Goal: Task Accomplishment & Management: Complete application form

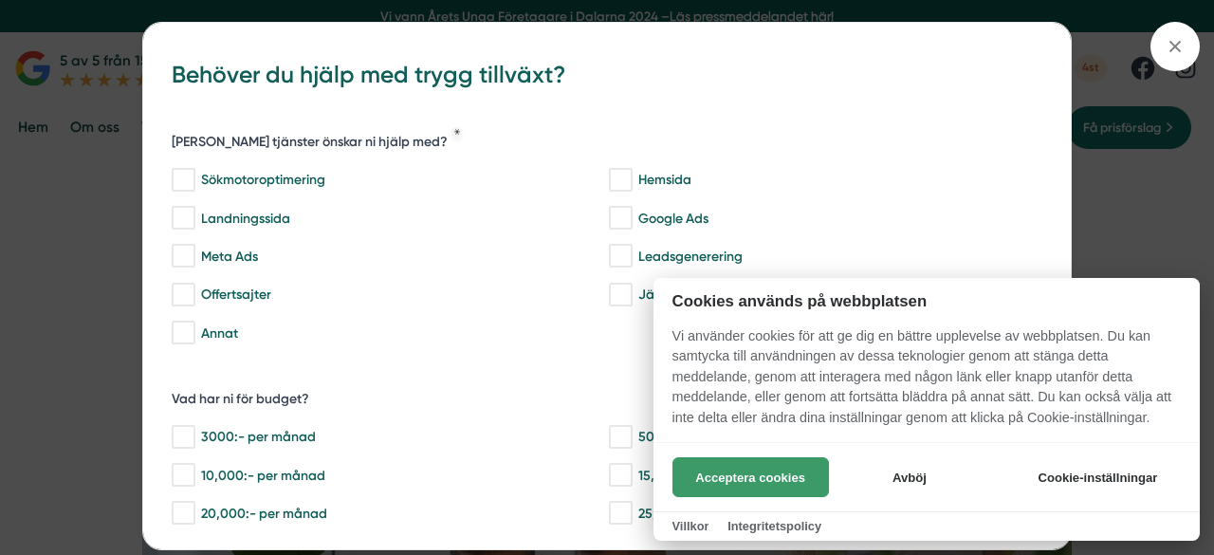
click at [761, 478] on button "Acceptera cookies" at bounding box center [750, 477] width 156 height 40
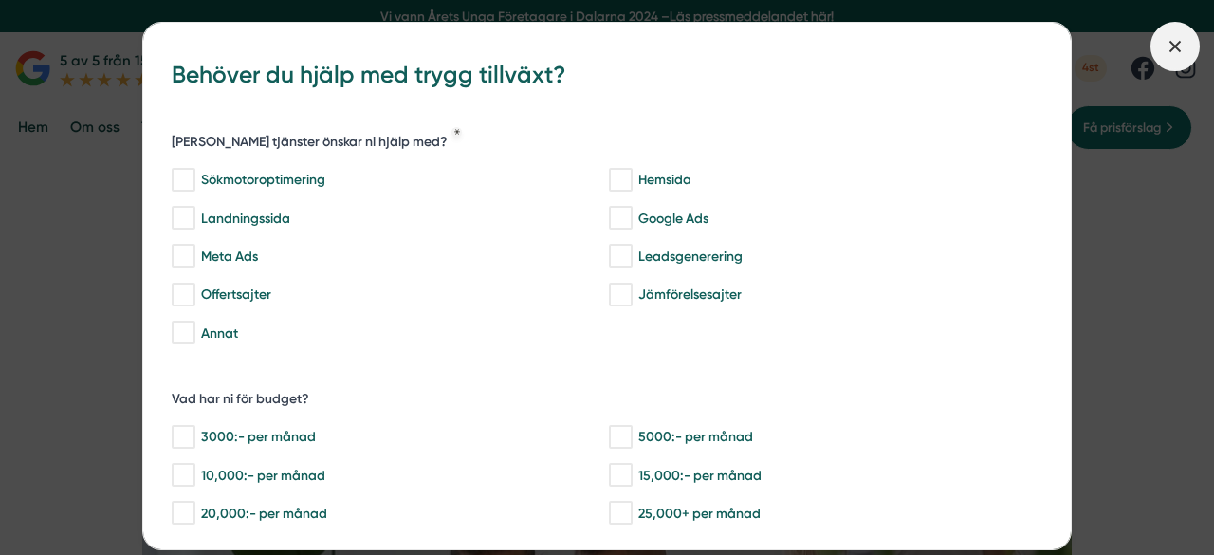
click at [1167, 45] on icon at bounding box center [1175, 46] width 21 height 21
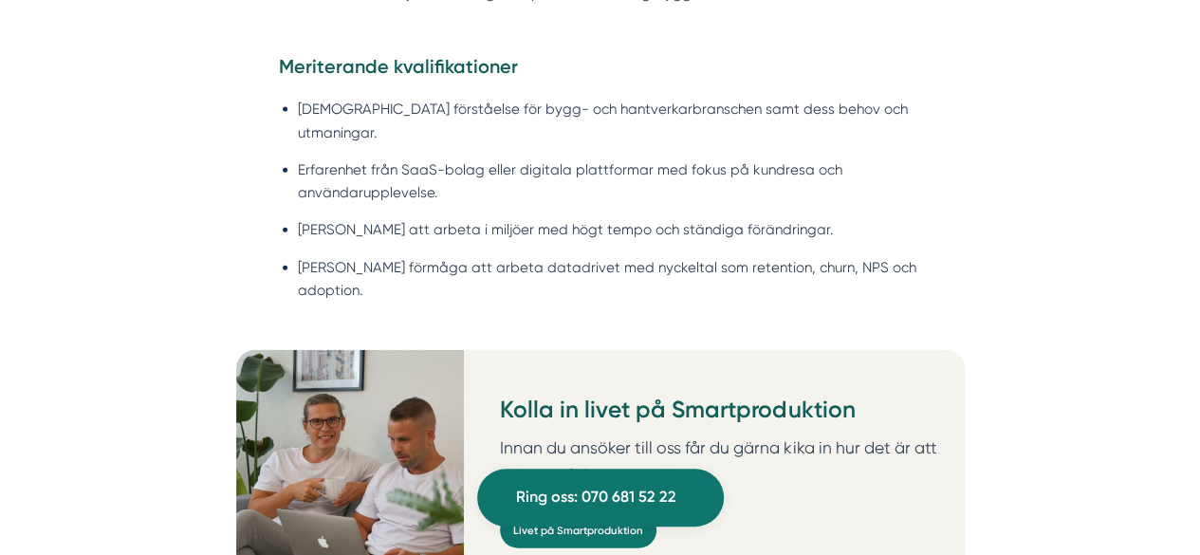
scroll to position [2097, 0]
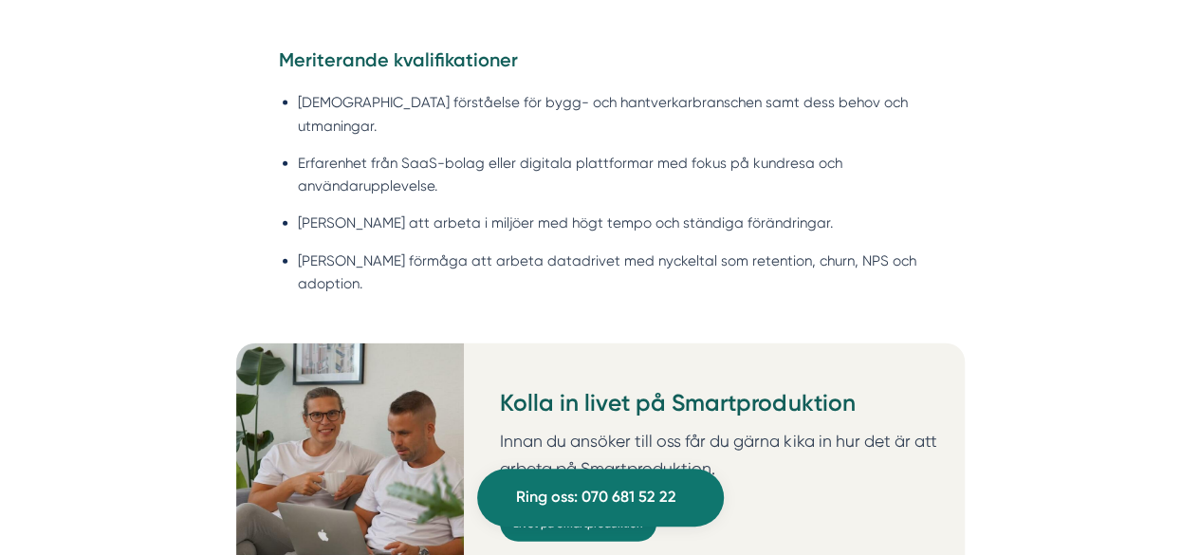
click at [747, 249] on li "Stark förmåga att arbeta datadrivet med nyckeltal som retention, churn, NPS och…" at bounding box center [609, 272] width 623 height 46
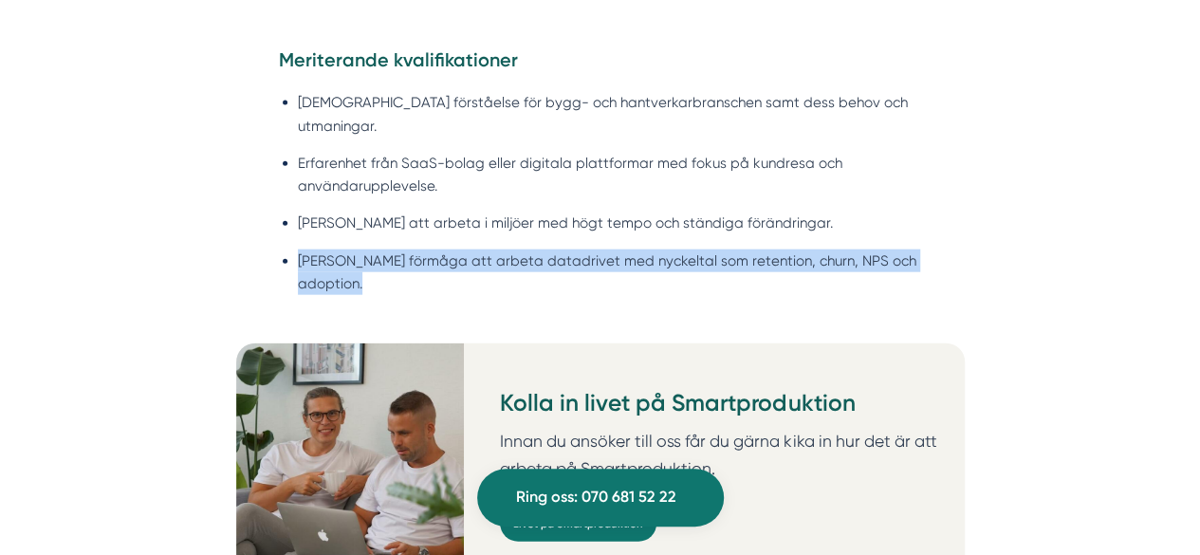
click at [747, 249] on li "Stark förmåga att arbeta datadrivet med nyckeltal som retention, churn, NPS och…" at bounding box center [609, 272] width 623 height 46
copy div "Stark förmåga att arbeta datadrivet med nyckeltal som retention, churn, NPS och…"
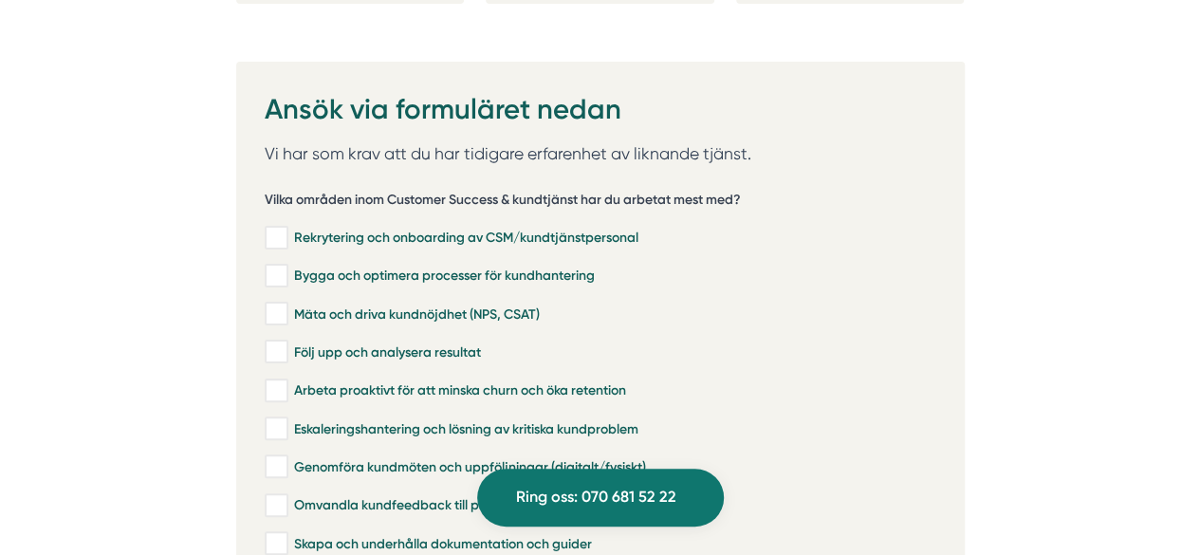
scroll to position [3669, 0]
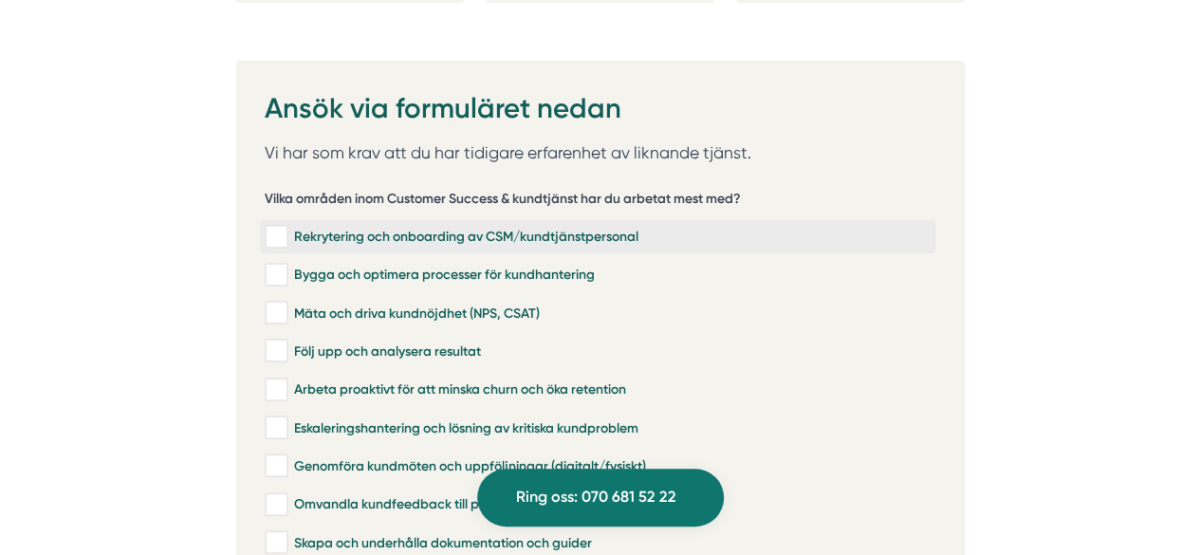
click at [286, 228] on input "Rekrytering och onboarding av CSM/kundtjänstpersonal" at bounding box center [276, 237] width 22 height 19
checkbox input "true"
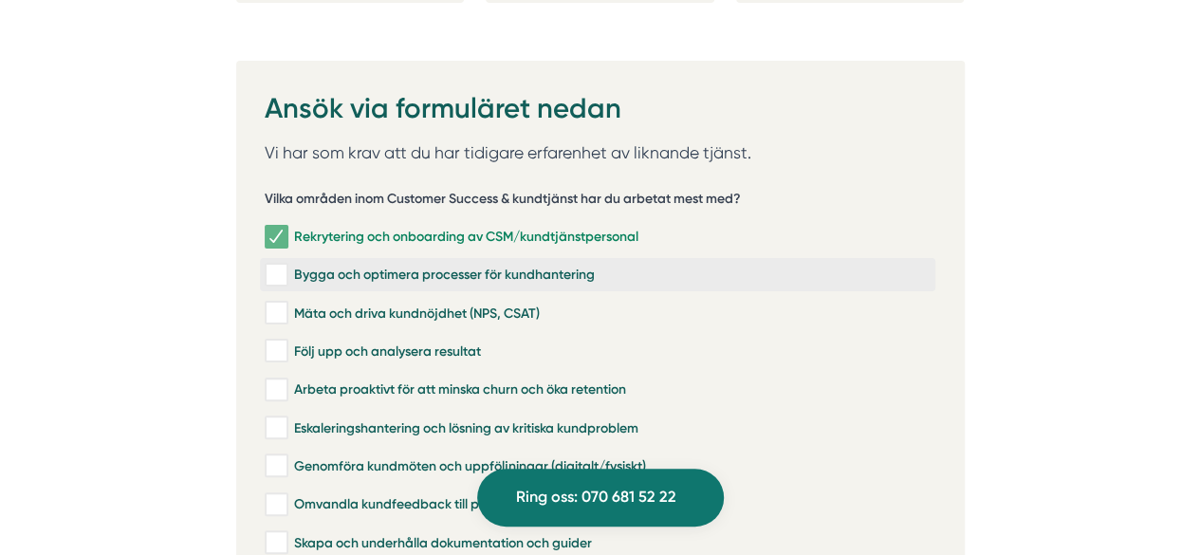
click at [284, 266] on input "Bygga och optimera processer för kundhantering" at bounding box center [276, 275] width 22 height 19
checkbox input "true"
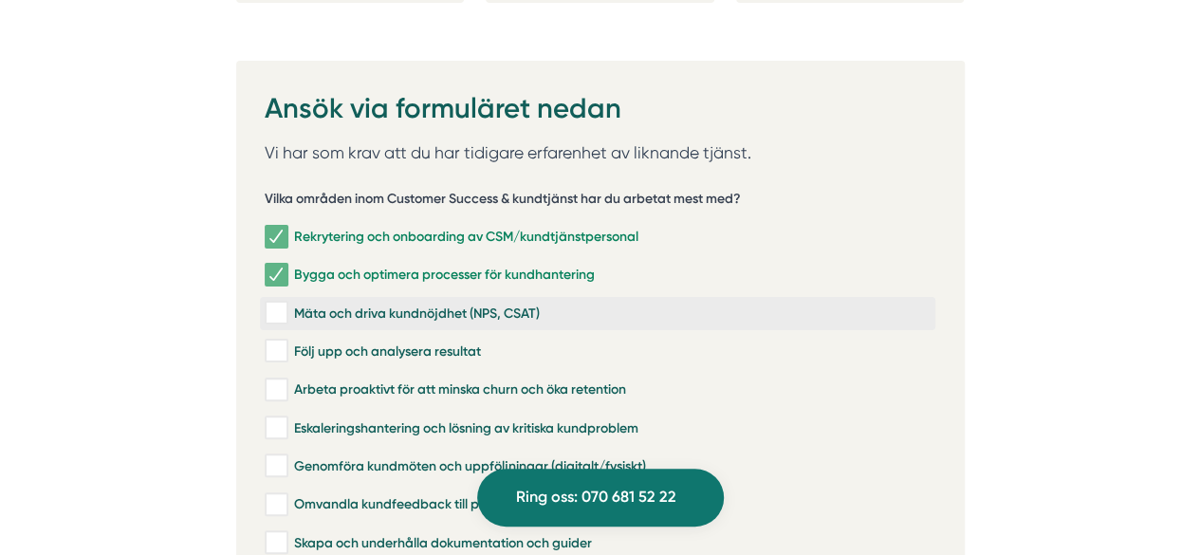
click at [283, 303] on input "Mäta och driva kundnöjdhet (NPS, CSAT)" at bounding box center [276, 312] width 22 height 19
checkbox input "true"
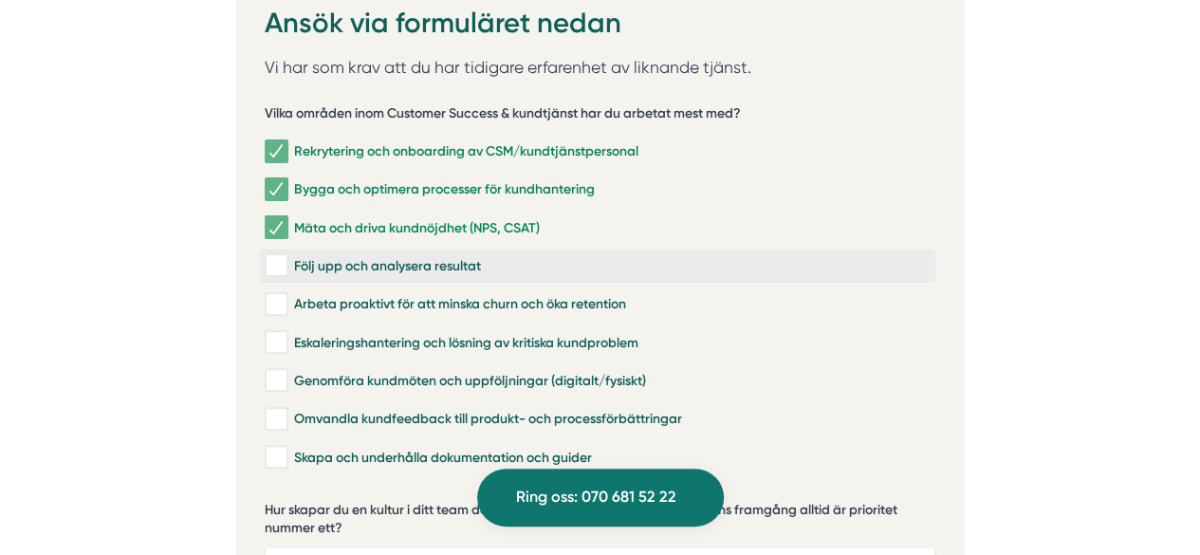
scroll to position [3757, 0]
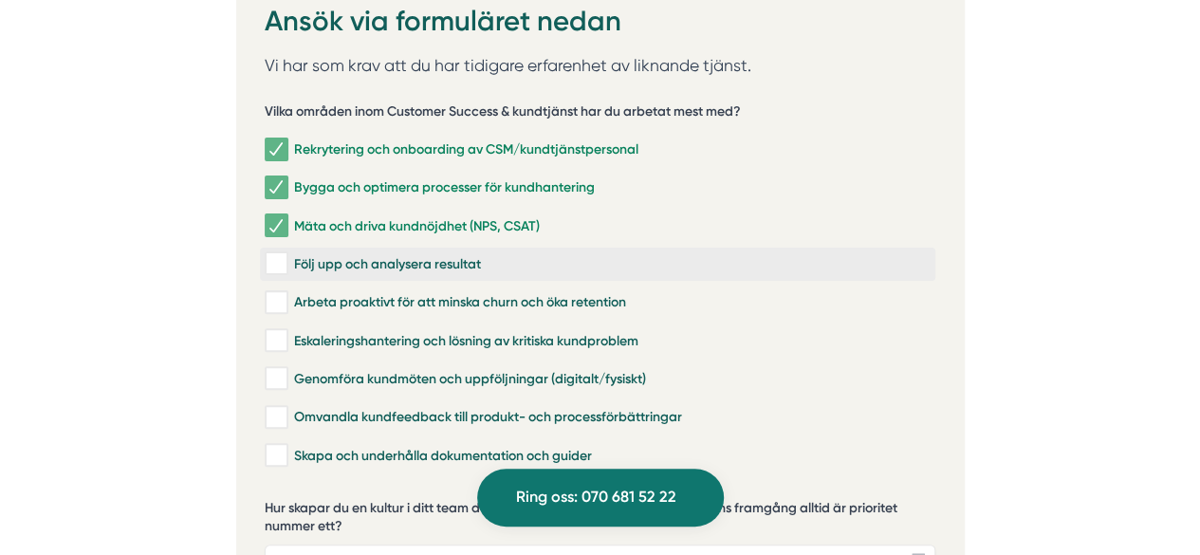
click at [279, 254] on input "Följ upp och analysera resultat" at bounding box center [276, 263] width 22 height 19
checkbox input "true"
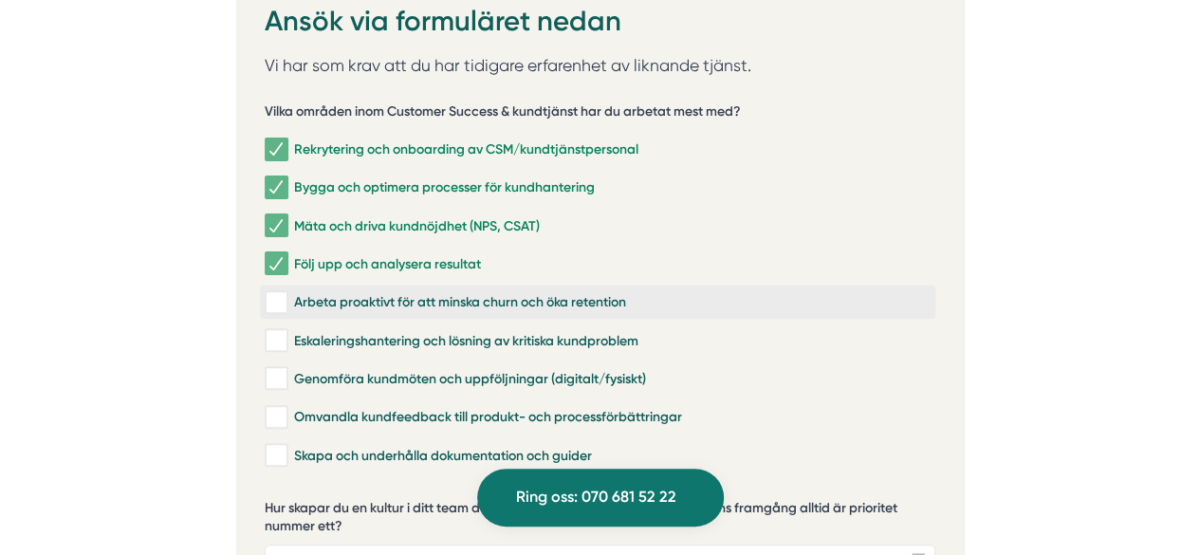
click at [281, 293] on input "Arbeta proaktivt för att minska churn och öka retention" at bounding box center [276, 302] width 22 height 19
checkbox input "true"
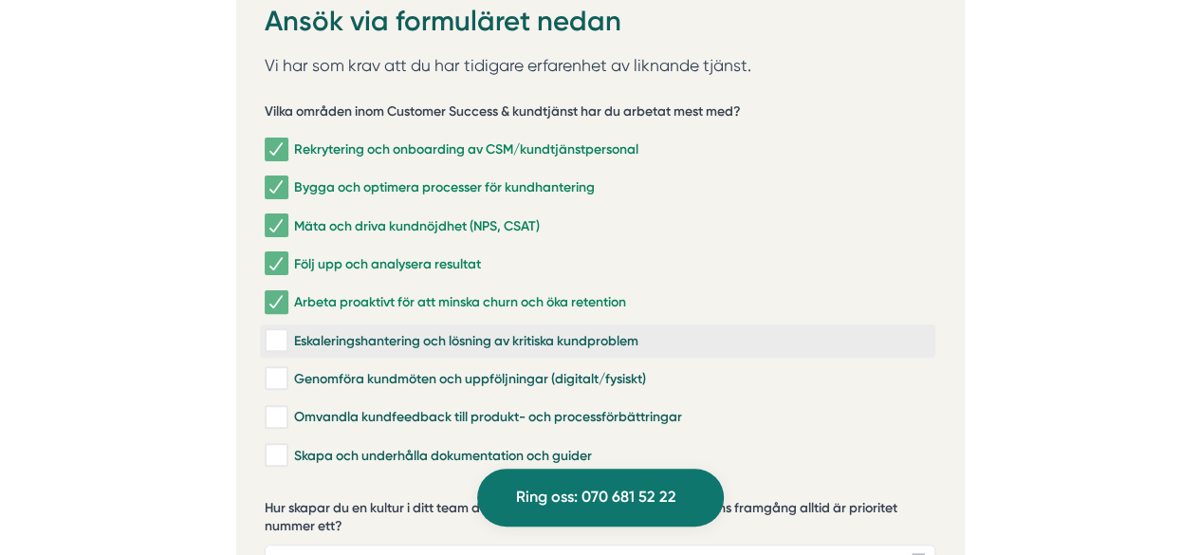
click at [283, 331] on input "Eskaleringshantering och lösning av kritiska kundproblem" at bounding box center [276, 340] width 22 height 19
checkbox input "true"
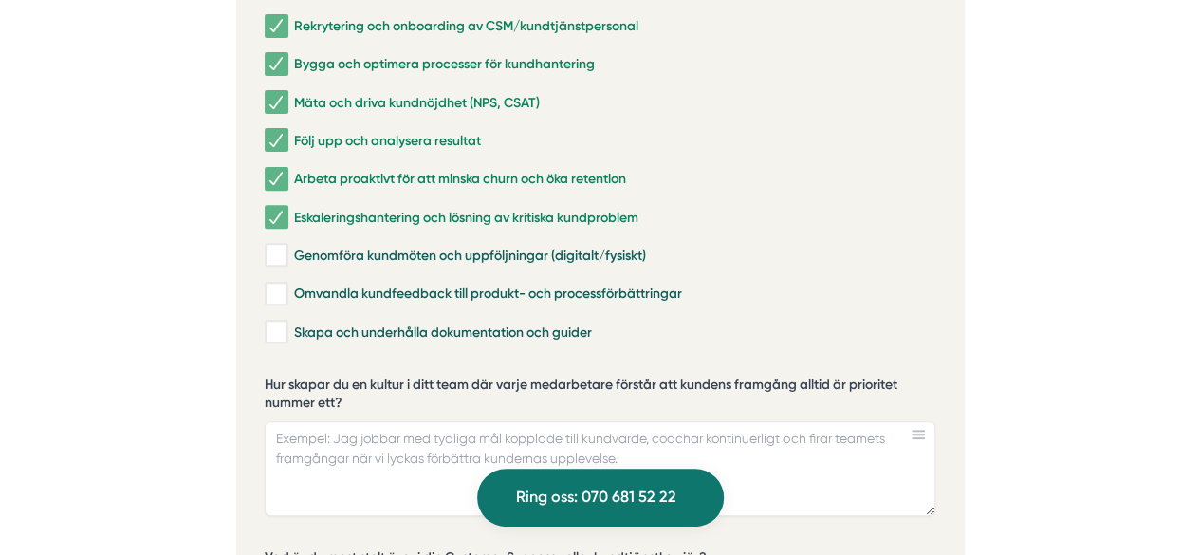
scroll to position [3881, 0]
click at [285, 284] on input "Omvandla kundfeedback till produkt- och processförbättringar" at bounding box center [276, 293] width 22 height 19
checkbox input "true"
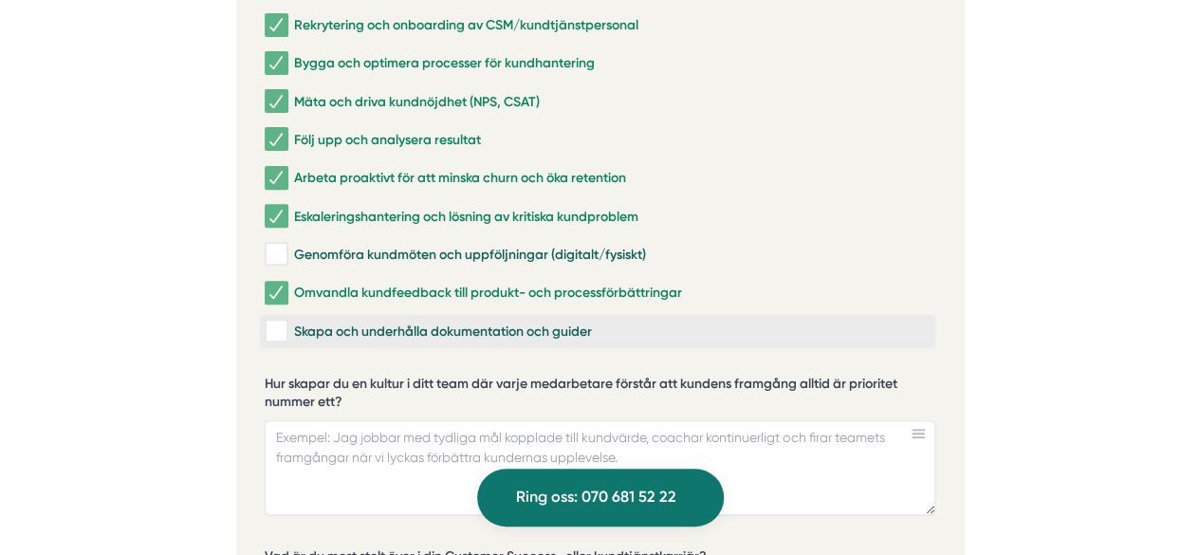
click at [284, 322] on input "Skapa och underhålla dokumentation och guider" at bounding box center [276, 331] width 22 height 19
checkbox input "true"
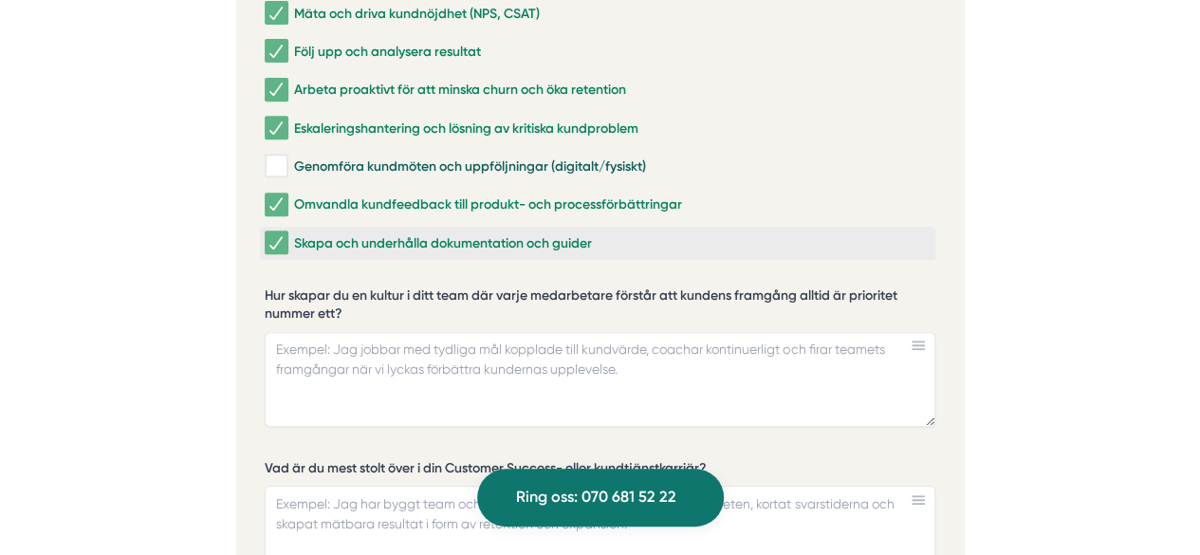
scroll to position [3986, 0]
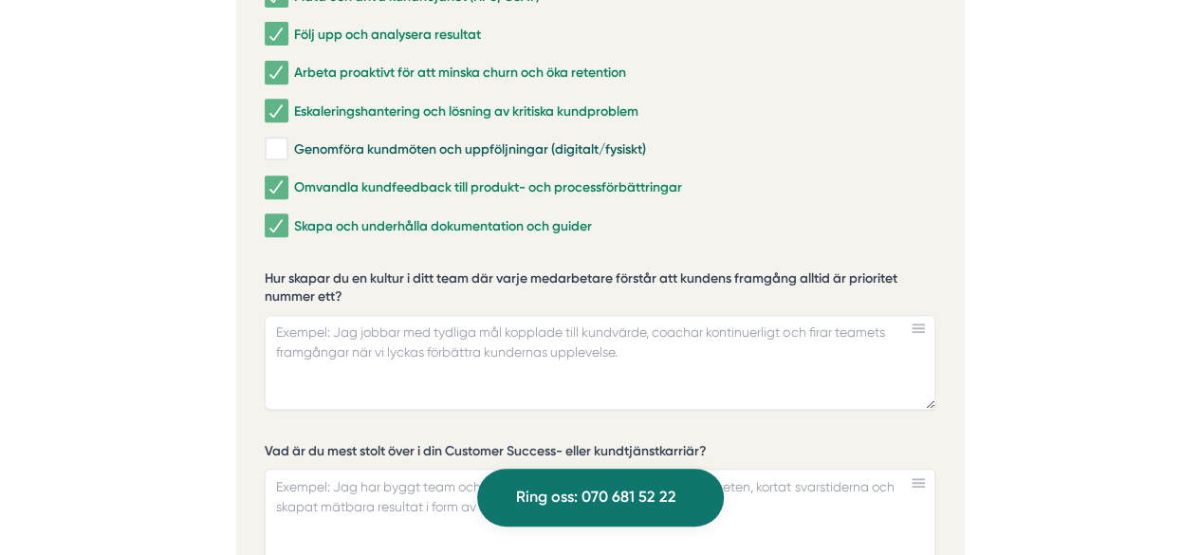
drag, startPoint x: 345, startPoint y: 251, endPoint x: 238, endPoint y: 233, distance: 108.7
click at [238, 233] on div "Ansök via formuläret nedan Vi har som krav att du har tidigare erfarenhet av li…" at bounding box center [600, 457] width 728 height 1426
click at [269, 269] on label "Hur skapar du en kultur i ditt team där varje medarbetare förstår att kundens f…" at bounding box center [600, 290] width 671 height 42
click at [269, 315] on textarea "Hur skapar du en kultur i ditt team där varje medarbetare förstår att kundens f…" at bounding box center [600, 362] width 671 height 95
drag, startPoint x: 264, startPoint y: 230, endPoint x: 305, endPoint y: 258, distance: 50.5
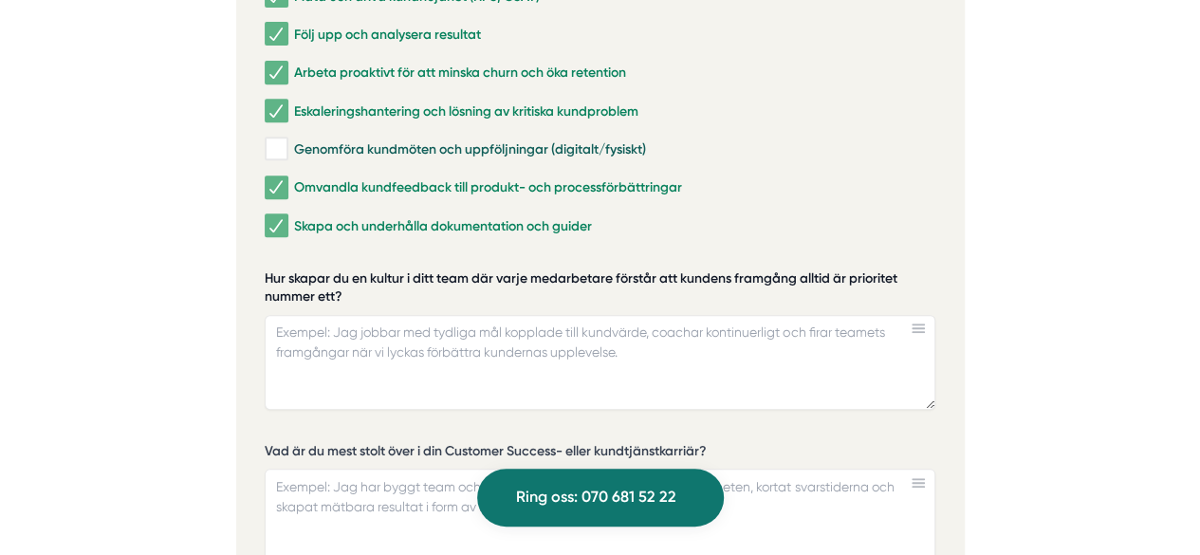
click at [305, 269] on label "Hur skapar du en kultur i ditt team där varje medarbetare förstår att kundens f…" at bounding box center [600, 290] width 671 height 42
click at [305, 315] on textarea "Hur skapar du en kultur i ditt team där varje medarbetare förstår att kundens f…" at bounding box center [600, 362] width 671 height 95
drag, startPoint x: 344, startPoint y: 251, endPoint x: 290, endPoint y: 229, distance: 58.7
click at [290, 269] on label "Hur skapar du en kultur i ditt team där varje medarbetare förstår att kundens f…" at bounding box center [600, 290] width 671 height 42
click at [290, 315] on textarea "Hur skapar du en kultur i ditt team där varje medarbetare förstår att kundens f…" at bounding box center [600, 362] width 671 height 95
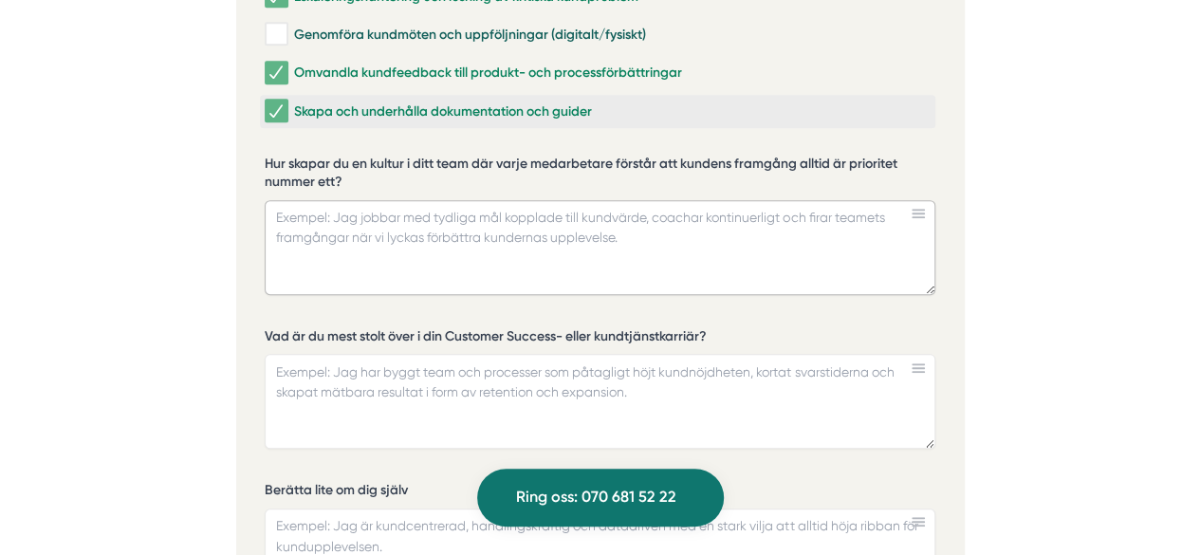
scroll to position [4102, 0]
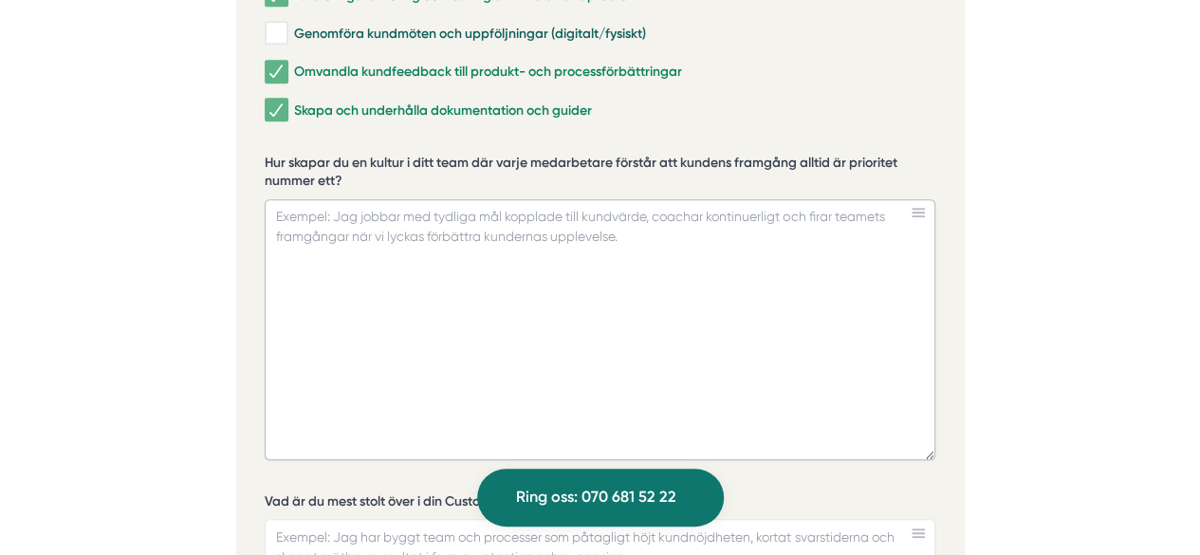
drag, startPoint x: 929, startPoint y: 245, endPoint x: 905, endPoint y: 413, distance: 170.6
click at [905, 413] on textarea "Hur skapar du en kultur i ditt team där varje medarbetare förstår att kundens f…" at bounding box center [600, 329] width 671 height 261
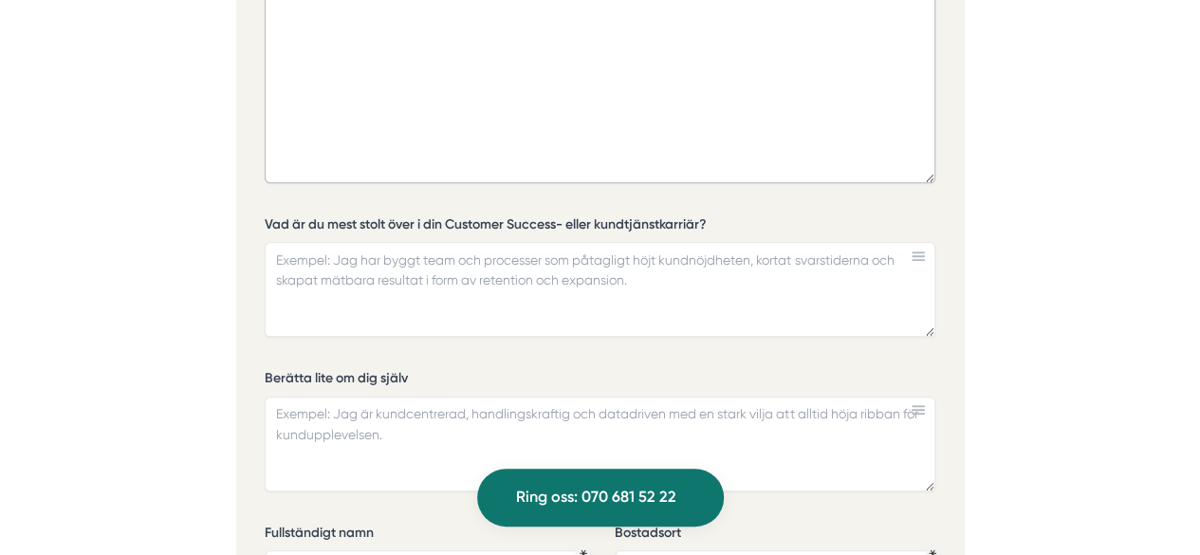
scroll to position [4392, 0]
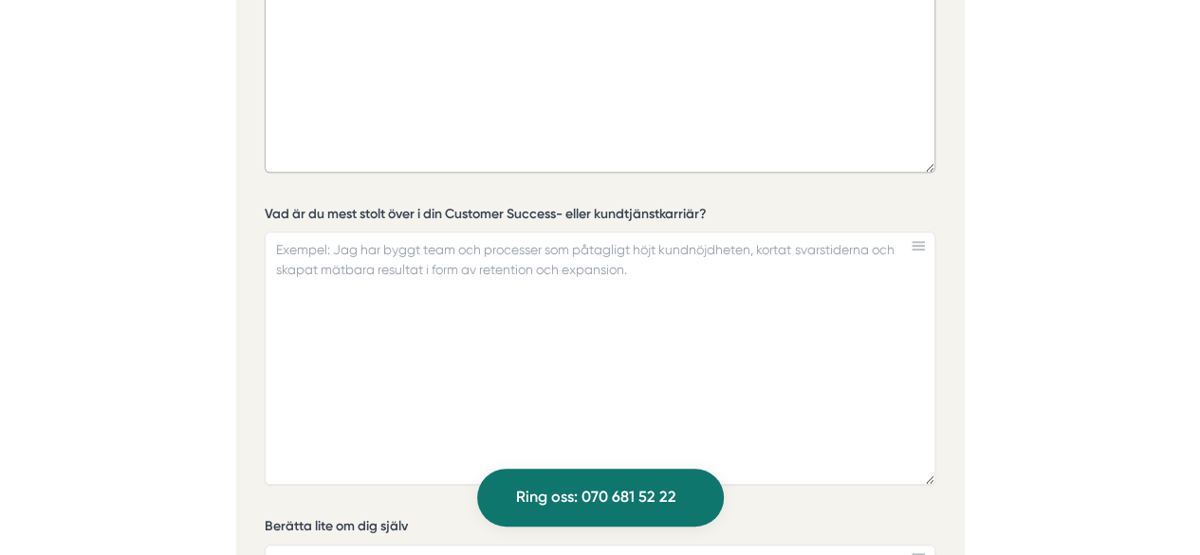
drag, startPoint x: 930, startPoint y: 281, endPoint x: 909, endPoint y: 450, distance: 171.2
click at [909, 450] on textarea "Vad är du mest stolt över i din Customer Success- eller kundtjänstkarriär?" at bounding box center [600, 357] width 671 height 253
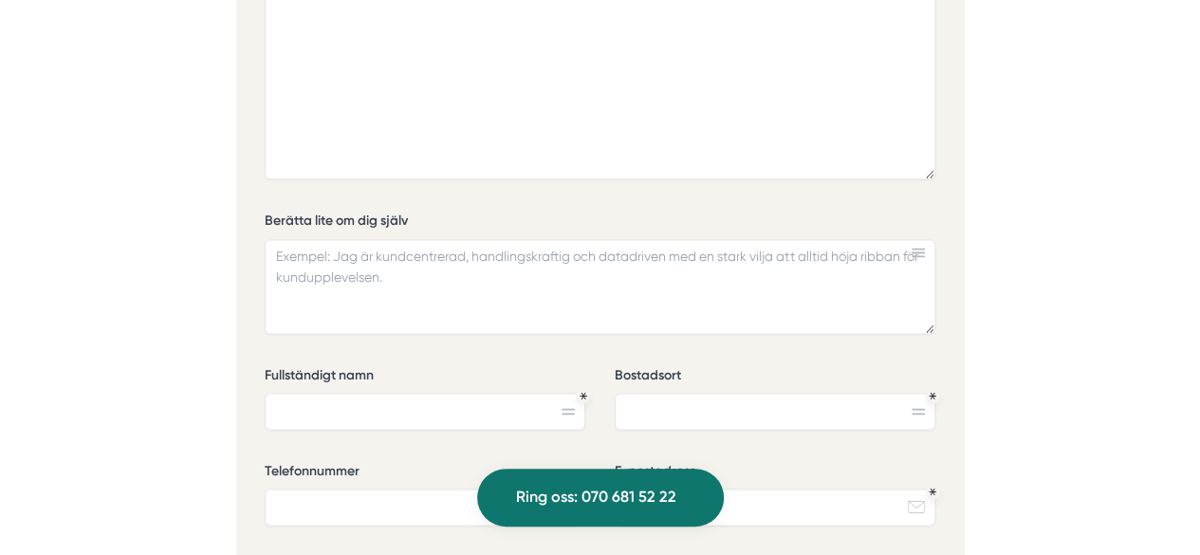
scroll to position [4722, 0]
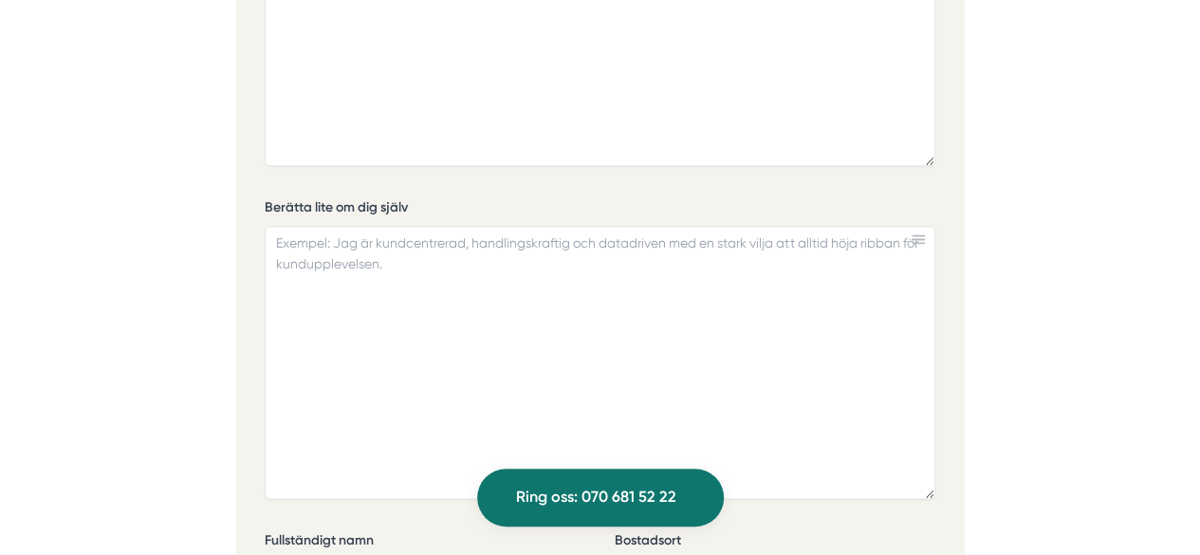
drag, startPoint x: 930, startPoint y: 270, endPoint x: 924, endPoint y: 454, distance: 184.1
click at [924, 454] on textarea "Berätta lite om dig själv" at bounding box center [600, 362] width 671 height 273
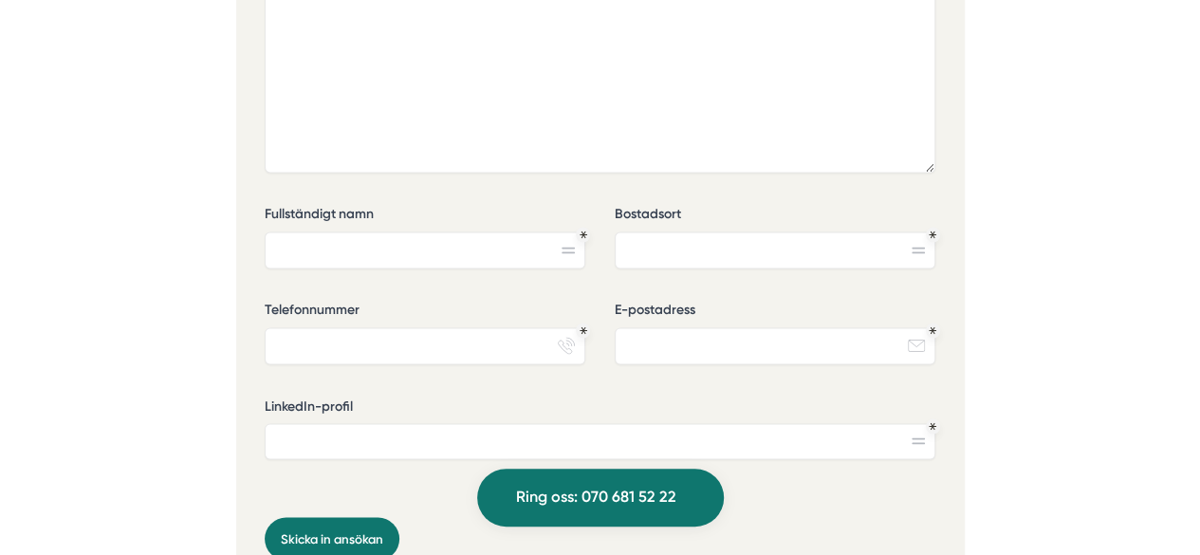
scroll to position [5135, 0]
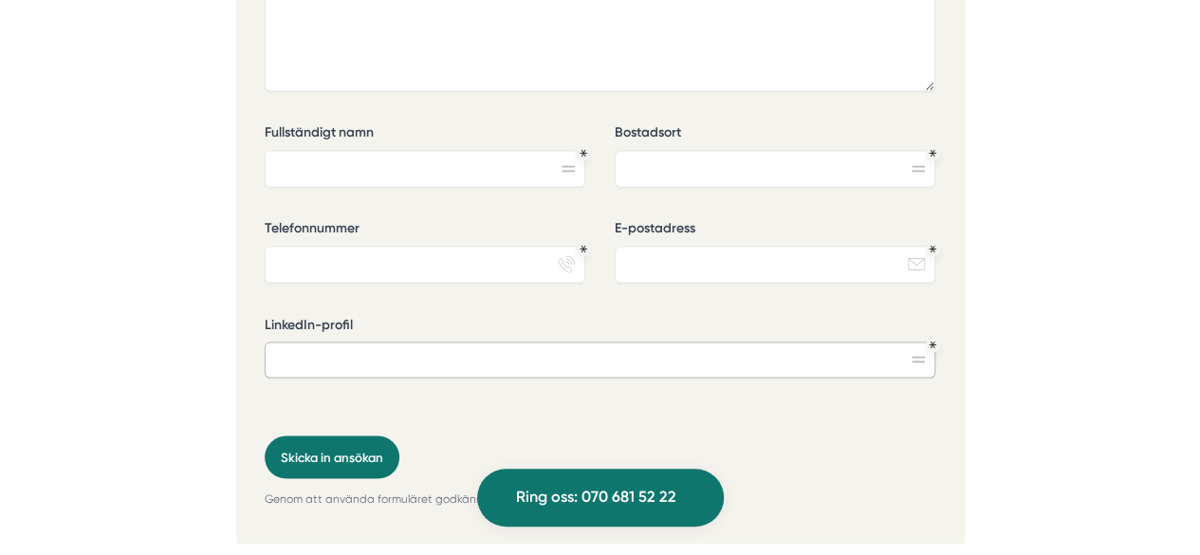
click at [473, 341] on input "LinkedIn-profil" at bounding box center [600, 359] width 671 height 36
paste input "https://www.linkedin.com/in/ellen-wahlstr%C3%B6m-504191121/"
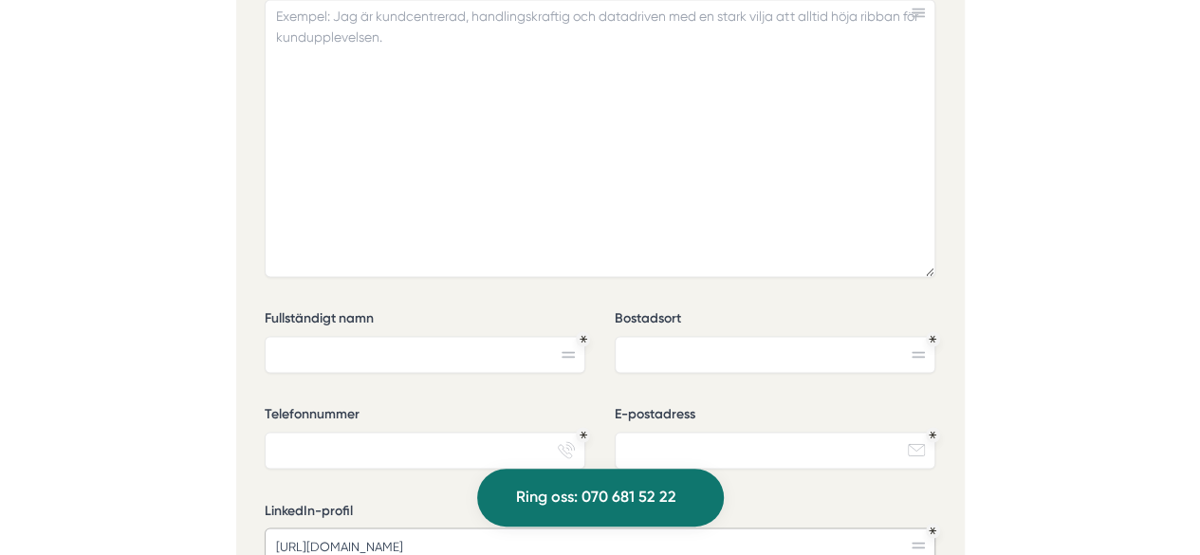
scroll to position [4982, 0]
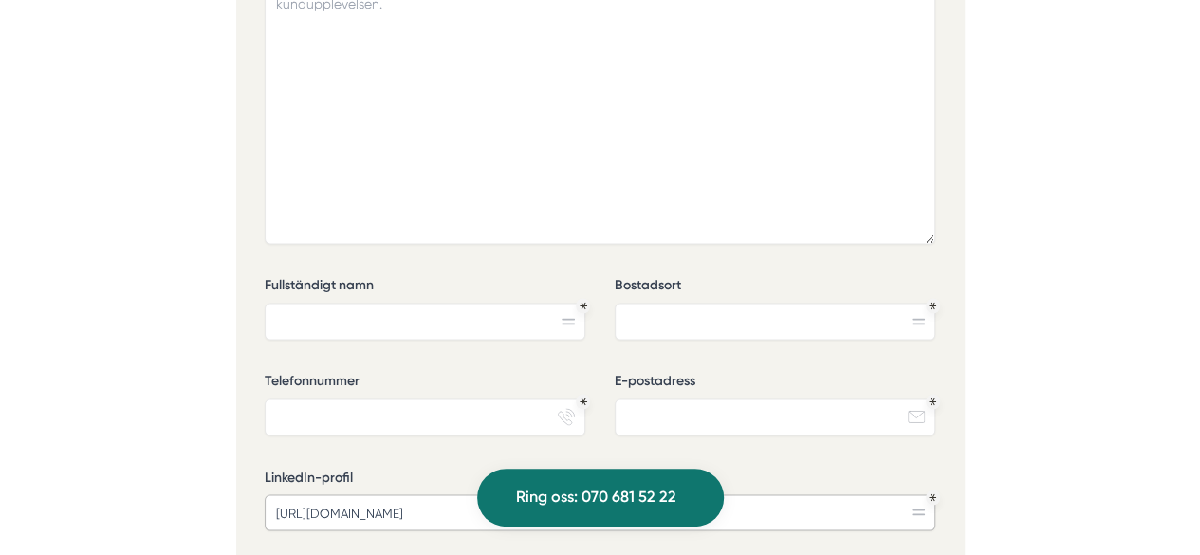
type input "https://www.linkedin.com/in/ellen-wahlstr%C3%B6m-504191121/"
click at [456, 303] on input "Fullständigt namn" at bounding box center [425, 321] width 321 height 36
type input "Ellen Wahlström"
click at [658, 303] on input "Bostadsort" at bounding box center [775, 321] width 321 height 36
type input "Stockholm"
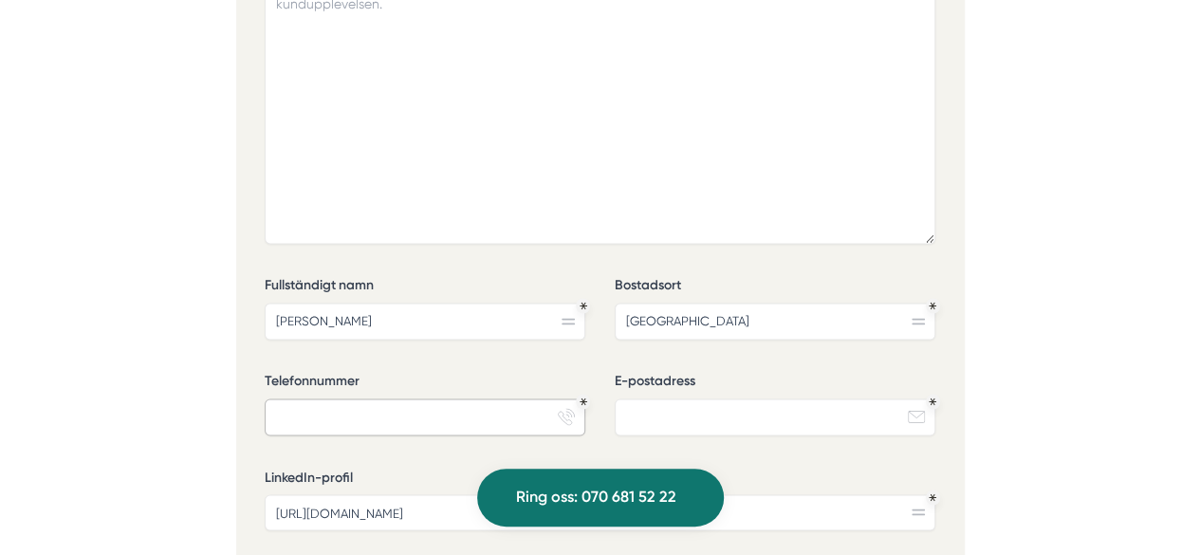
click at [462, 398] on input "Telefonnummer" at bounding box center [425, 416] width 321 height 36
type input "0722443597"
click at [646, 398] on input "E-postadress" at bounding box center [775, 416] width 321 height 36
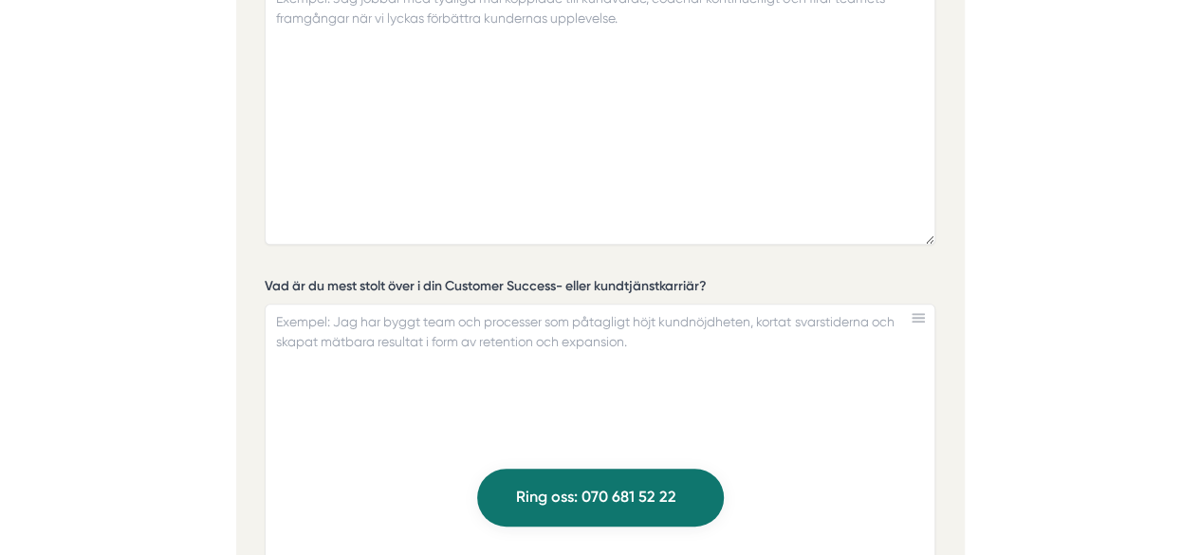
scroll to position [4055, 0]
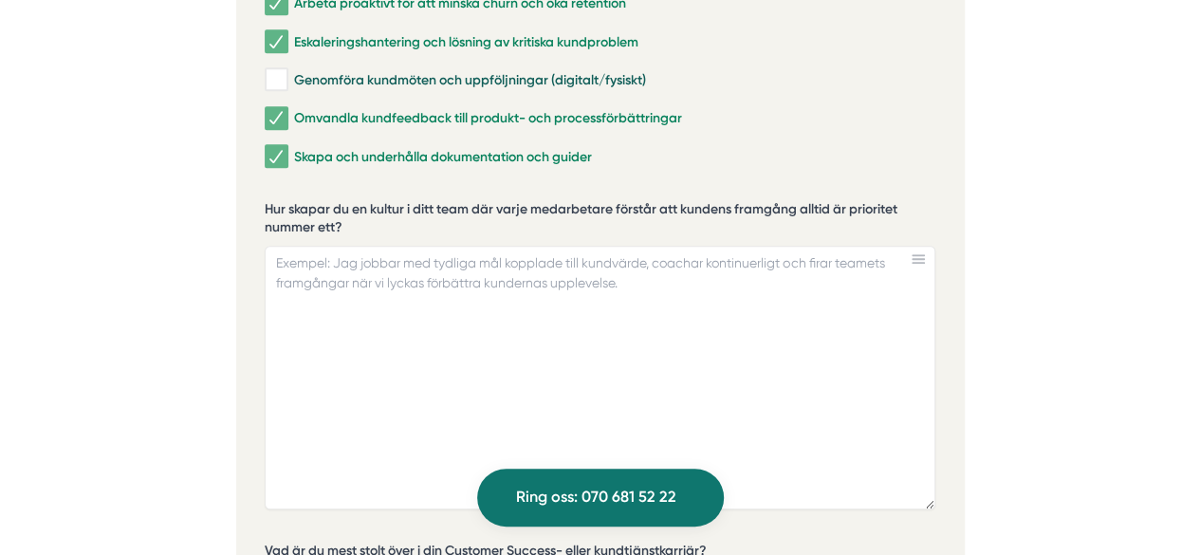
type input "ellenwahlstrom1@gmail.com"
click at [622, 332] on textarea "Hur skapar du en kultur i ditt team där varje medarbetare förstår att kundens f…" at bounding box center [600, 378] width 671 height 264
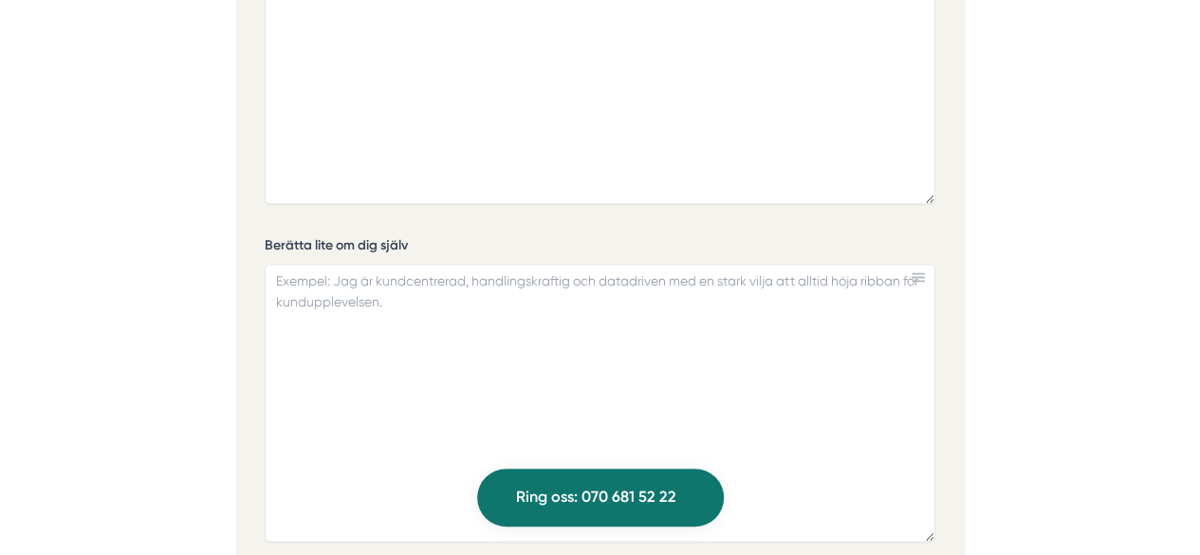
scroll to position [4659, 0]
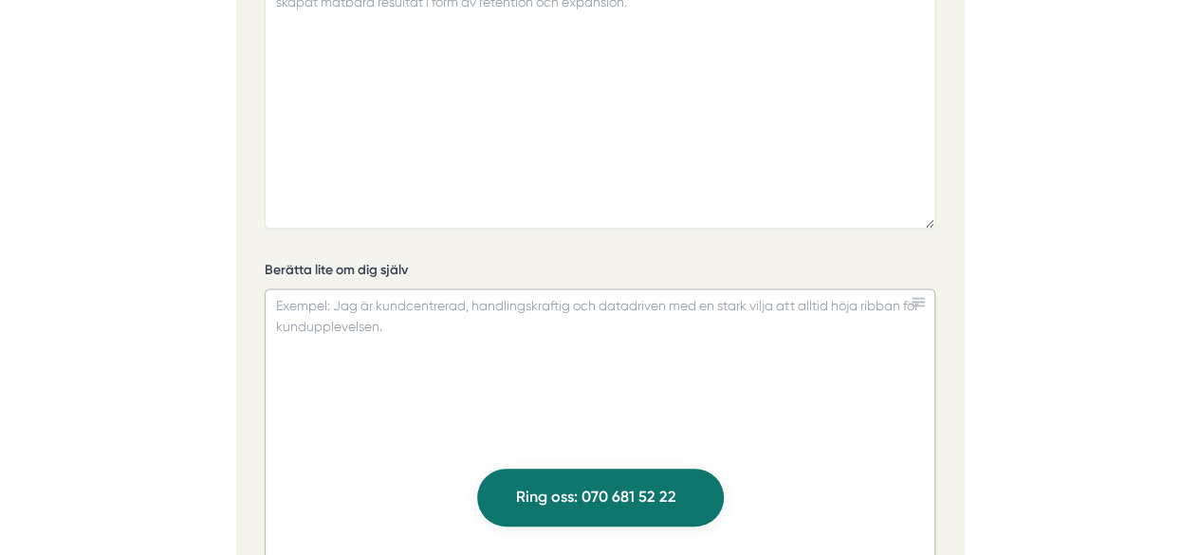
click at [496, 309] on textarea "Berätta lite om dig själv" at bounding box center [600, 427] width 671 height 278
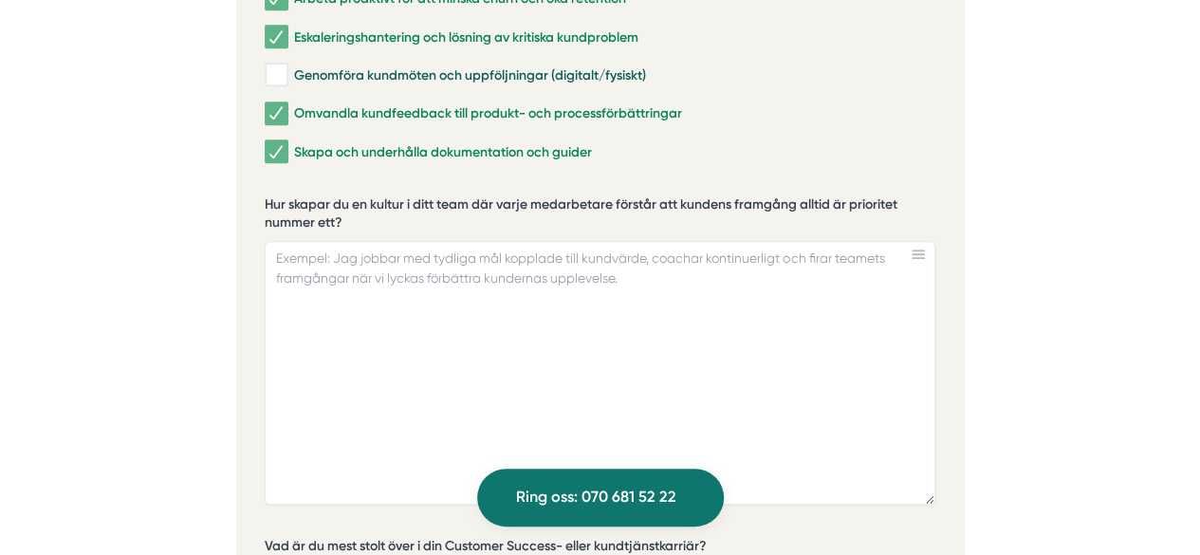
scroll to position [4061, 0]
click at [466, 305] on textarea "Hur skapar du en kultur i ditt team där varje medarbetare förstår att kundens f…" at bounding box center [600, 372] width 671 height 264
paste textarea "För mig handlar det om tre delar: att alltid visa på varför kundens framgång är…"
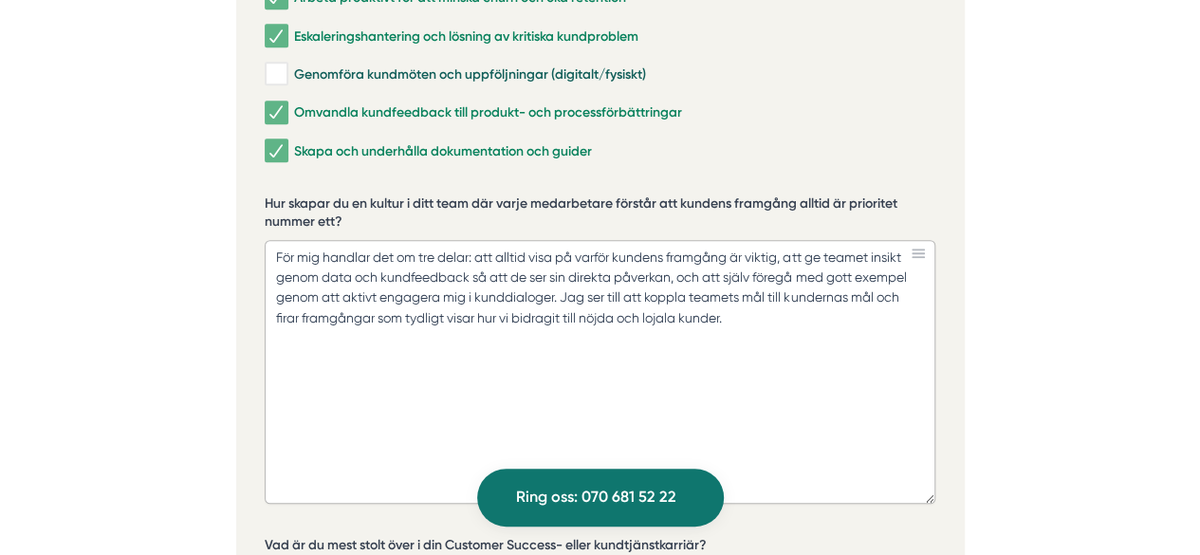
click at [775, 240] on textarea "För mig handlar det om tre delar: att alltid visa på varför kundens framgång är…" at bounding box center [600, 372] width 671 height 264
click at [791, 240] on textarea "För mig handlar det om tre delar: att alltid visa på varför kundens framgång är…" at bounding box center [600, 372] width 671 height 264
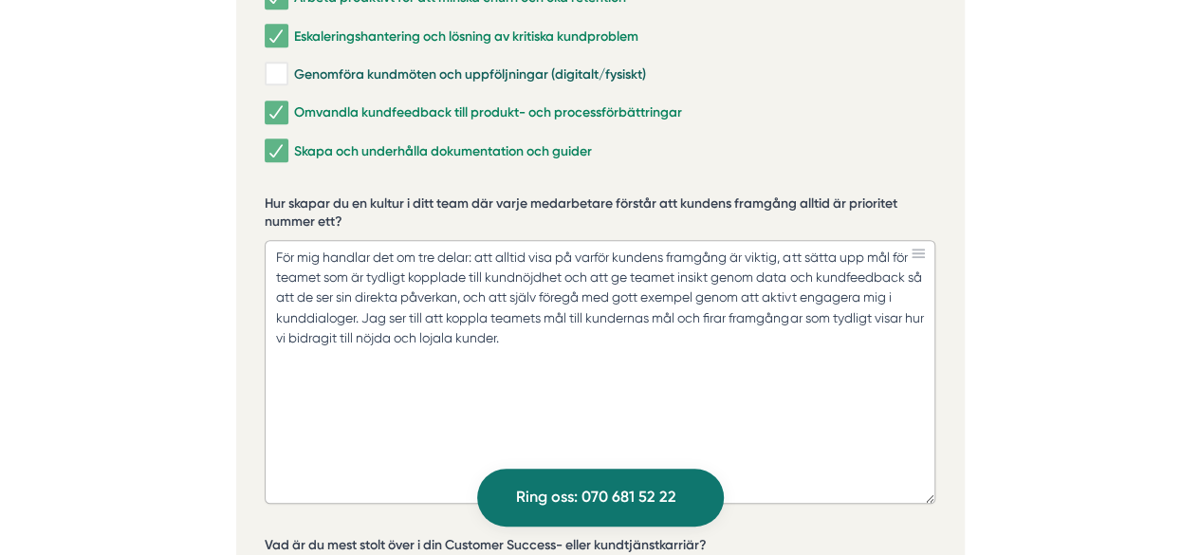
click at [599, 240] on textarea "För mig handlar det om tre delar: att alltid visa på varför kundens framgång är…" at bounding box center [600, 372] width 671 height 264
click at [694, 240] on textarea "För mig handlar det om tre delar: att alltid visa på varför kundens framgång är…" at bounding box center [600, 372] width 671 height 264
drag, startPoint x: 630, startPoint y: 255, endPoint x: 426, endPoint y: 253, distance: 203.9
click at [426, 253] on textarea "För mig handlar det om tre delar: att alltid visa på varför kundens framgång är…" at bounding box center [600, 372] width 671 height 264
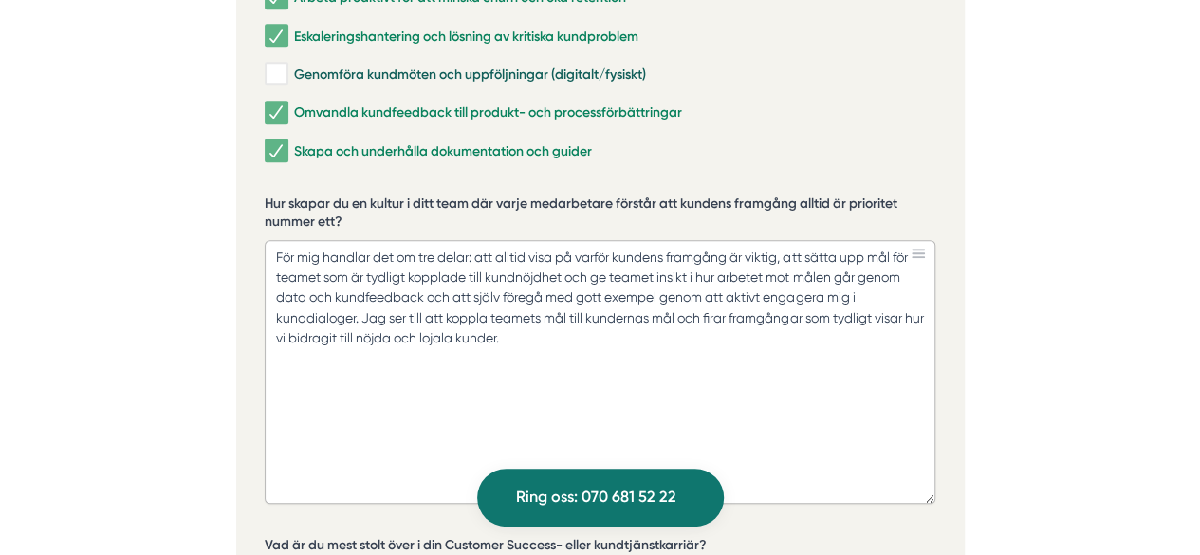
click at [781, 240] on textarea "För mig handlar det om tre delar: att alltid visa på varför kundens framgång är…" at bounding box center [600, 372] width 671 height 264
drag, startPoint x: 445, startPoint y: 272, endPoint x: 706, endPoint y: 270, distance: 260.8
click at [706, 270] on textarea "För mig handlar det om tre delar: att alltid visa på varför kundens framgång är…" at bounding box center [600, 372] width 671 height 264
click at [922, 272] on textarea "För mig handlar det om tre delar: att alltid visa på varför kundens framgång är…" at bounding box center [600, 372] width 671 height 264
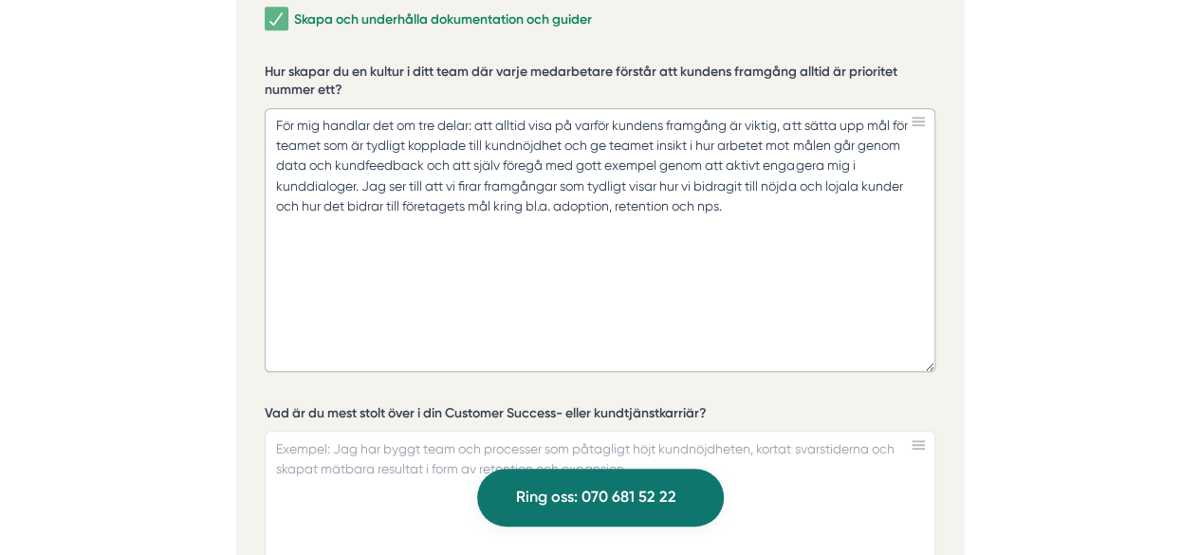
scroll to position [4270, 0]
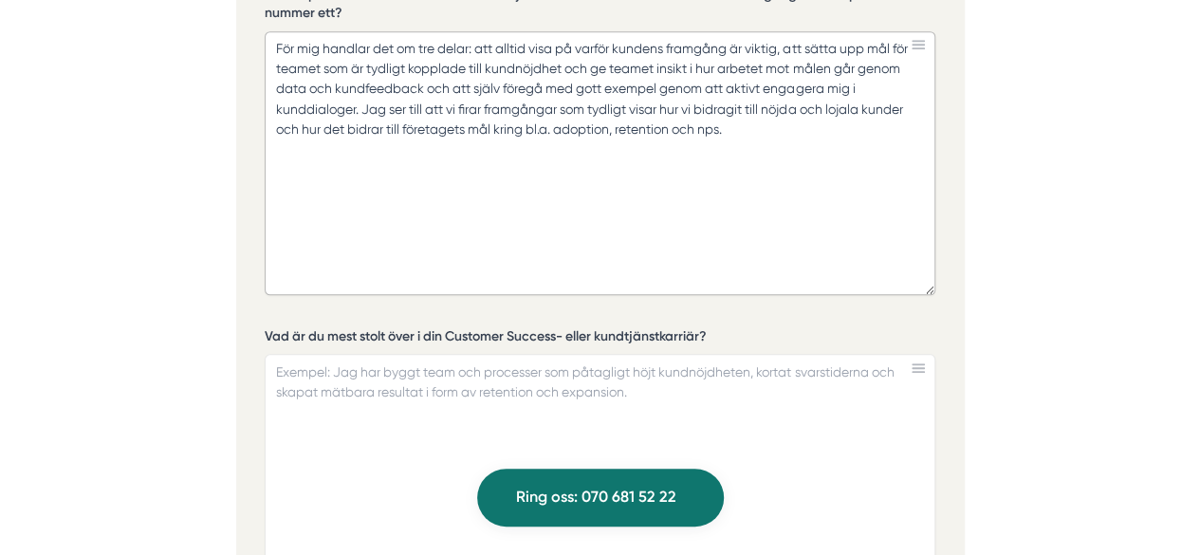
type textarea "För mig handlar det om tre delar: att alltid visa på varför kundens framgång är…"
click at [439, 401] on textarea "Vad är du mest stolt över i din Customer Success- eller kundtjänstkarriär?" at bounding box center [600, 486] width 671 height 265
paste textarea "Jag är mest stolt över att ha lett team genom förändring och sett både människo…"
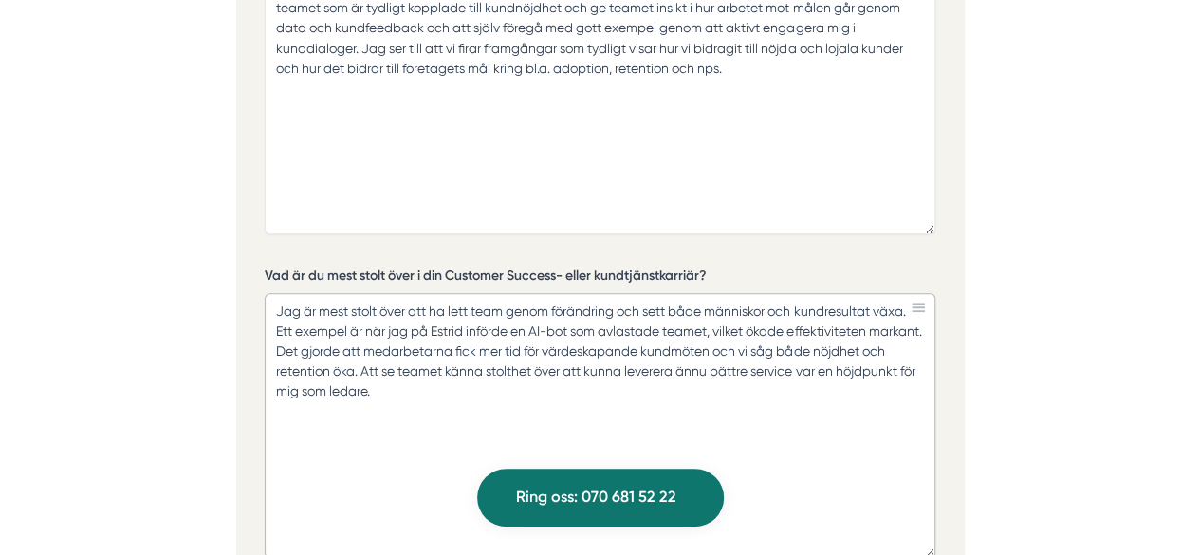
scroll to position [4334, 0]
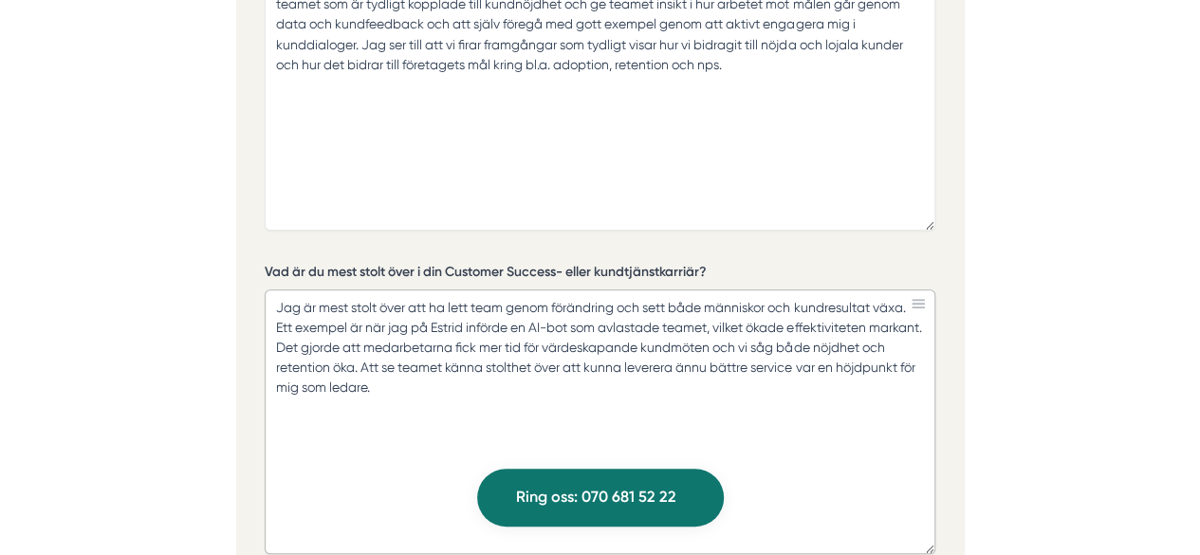
click at [825, 289] on textarea "Jag är mest stolt över att ha lett team genom förändring och sett både människo…" at bounding box center [600, 421] width 671 height 265
click at [448, 289] on textarea "Jag är mest stolt över att ha lett team genom förändring och sett både människo…" at bounding box center [600, 421] width 671 height 265
click at [691, 289] on textarea "Jag är mest stolt över att ha lett team genom förändring och sett både människo…" at bounding box center [600, 421] width 671 height 265
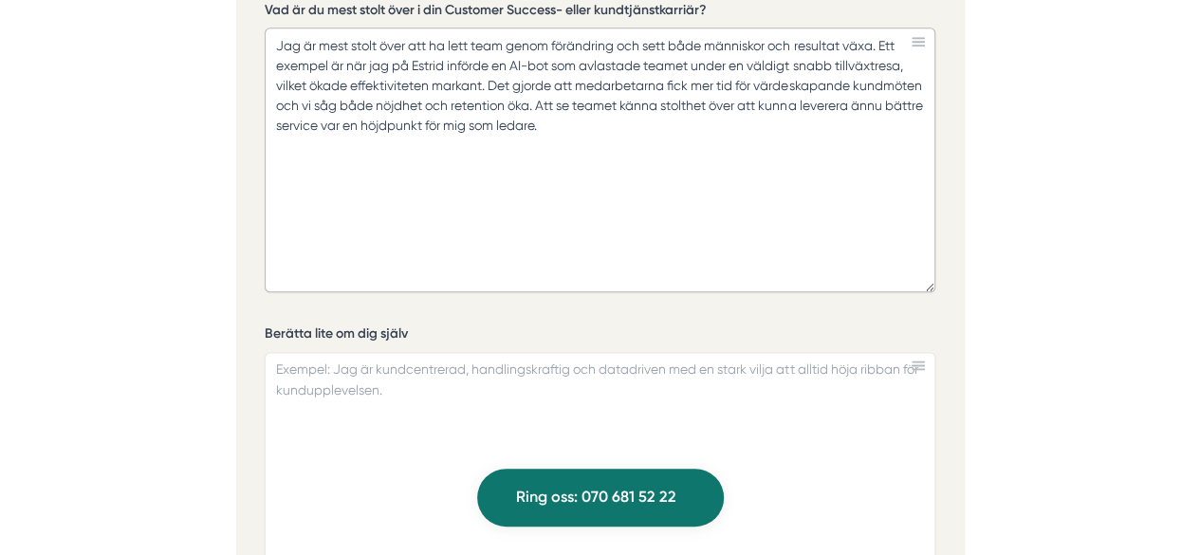
scroll to position [4654, 0]
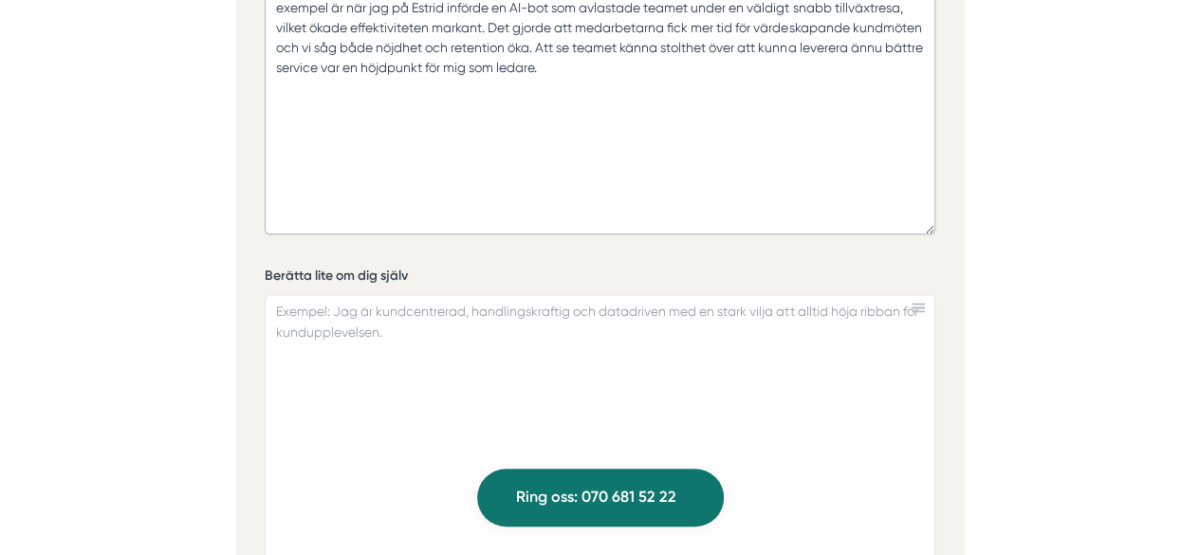
type textarea "Jag är mest stolt över att ha lett team genom förändring och sett både människo…"
click at [450, 294] on textarea "Berätta lite om dig själv" at bounding box center [600, 433] width 671 height 278
paste textarea "Jag har en bakgrund inom kundupplevelse och ledarskap, där jag de senaste åtta …"
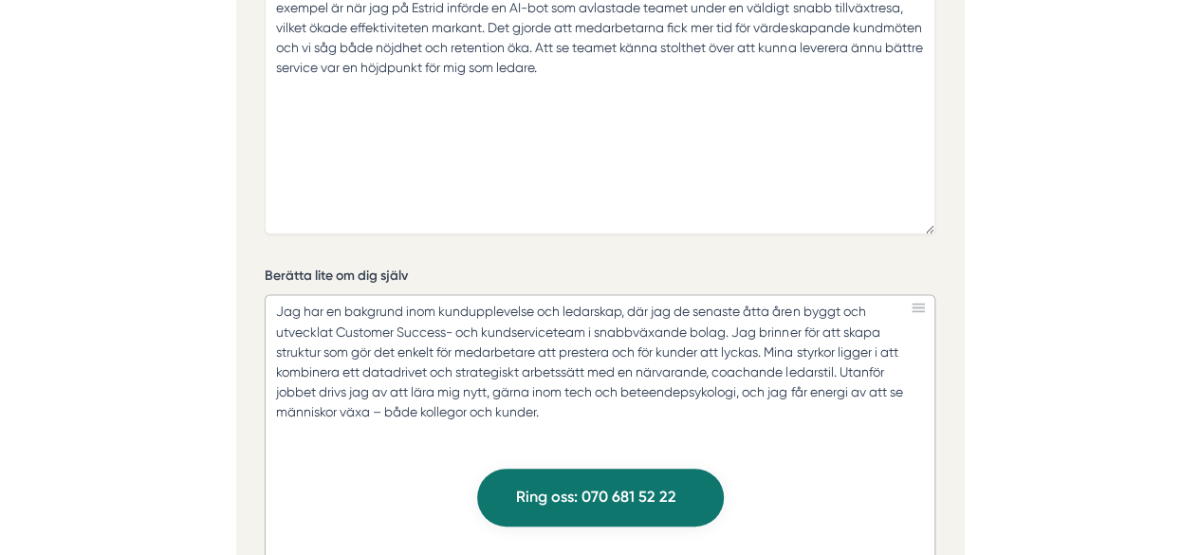
drag, startPoint x: 480, startPoint y: 282, endPoint x: 338, endPoint y: 284, distance: 142.3
click at [338, 294] on textarea "Jag har en bakgrund inom kundupplevelse och ledarskap, där jag de senaste åtta …" at bounding box center [600, 433] width 671 height 278
click at [496, 371] on textarea "Jag har en bakgrund inom kundupplevelse och ledarskap, där jag de senaste åtta …" at bounding box center [600, 433] width 671 height 278
click at [560, 305] on textarea "Jag har en bakgrund inom kundupplevelse och ledarskap, där jag de senaste åtta …" at bounding box center [600, 433] width 671 height 278
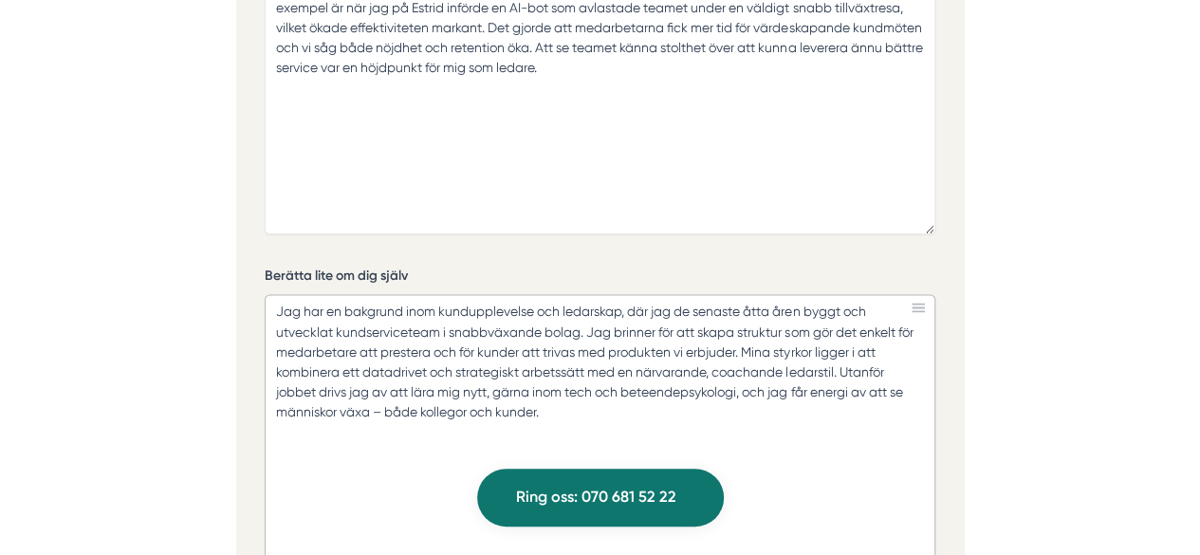
click at [673, 312] on textarea "Jag har en bakgrund inom kundupplevelse och ledarskap, där jag de senaste åtta …" at bounding box center [600, 433] width 671 height 278
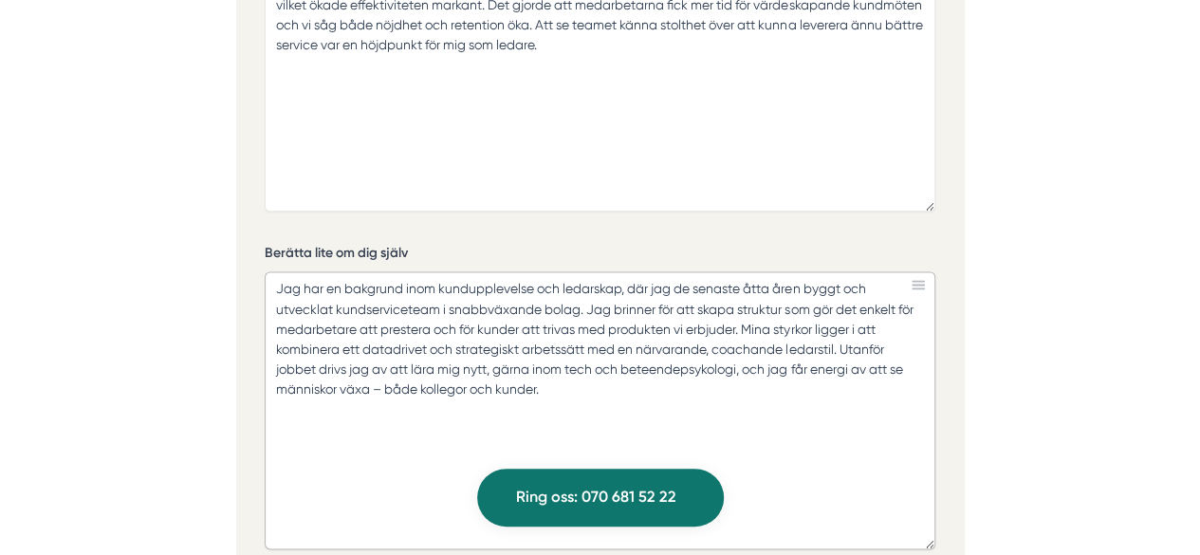
scroll to position [4682, 0]
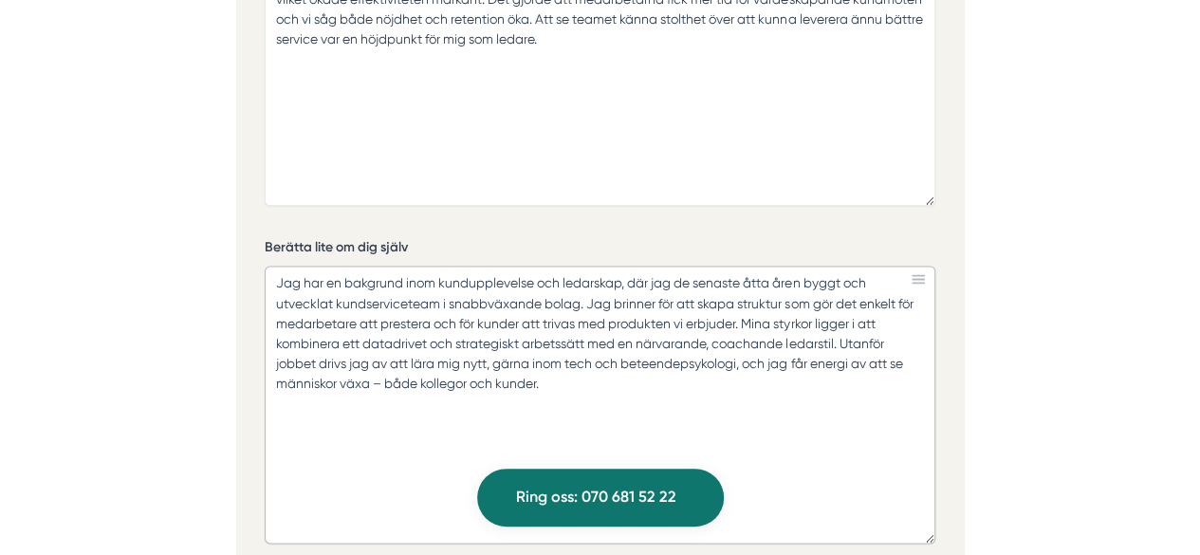
drag, startPoint x: 742, startPoint y: 317, endPoint x: 626, endPoint y: 319, distance: 115.7
click at [626, 319] on textarea "Jag har en bakgrund inom kundupplevelse och ledarskap, där jag de senaste åtta …" at bounding box center [600, 405] width 671 height 278
click at [385, 335] on textarea "Jag har en bakgrund inom kundupplevelse och ledarskap, där jag de senaste åtta …" at bounding box center [600, 405] width 671 height 278
drag, startPoint x: 542, startPoint y: 340, endPoint x: 375, endPoint y: 340, distance: 166.9
click at [375, 340] on textarea "Jag har en bakgrund inom kundupplevelse och ledarskap, där jag de senaste åtta …" at bounding box center [600, 405] width 671 height 278
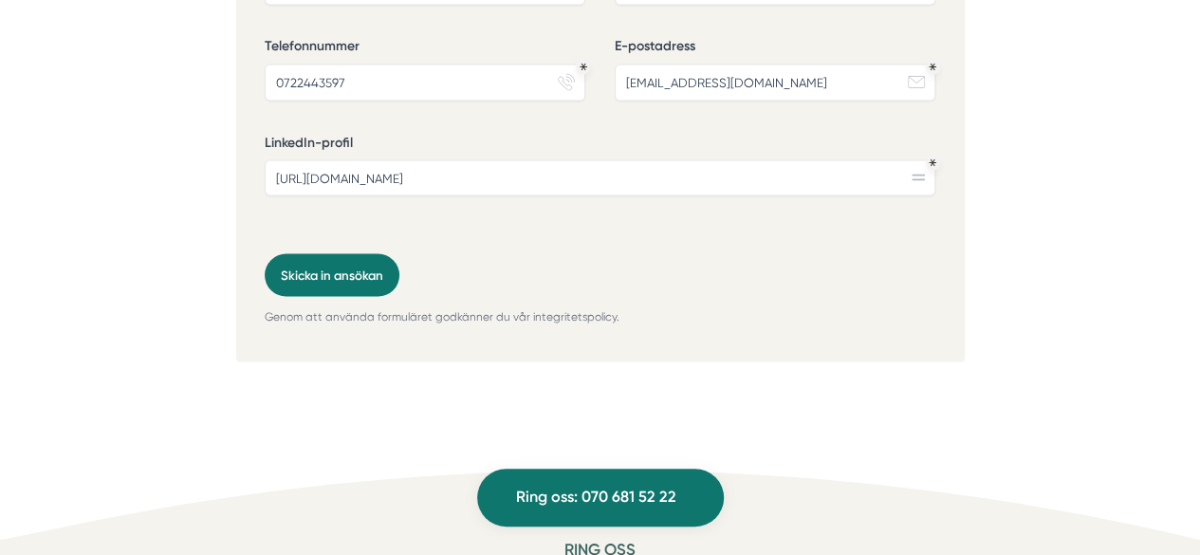
scroll to position [5318, 0]
type textarea "Jag har en bakgrund inom kundupplevelse och ledarskap, där jag de senaste åtta …"
click at [334, 252] on button "Skicka in ansökan" at bounding box center [332, 273] width 135 height 43
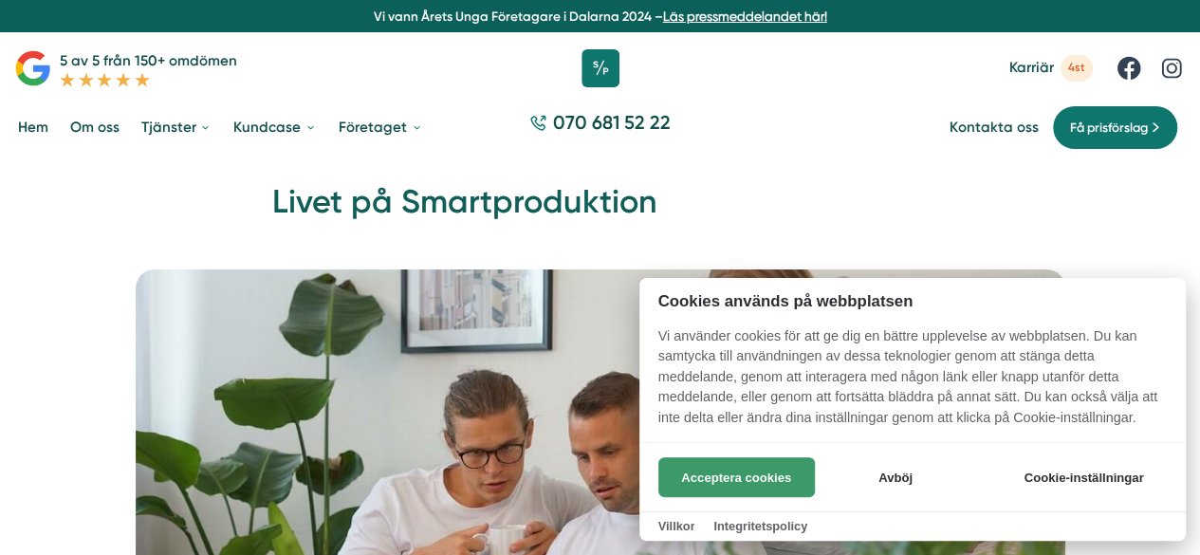
click at [743, 464] on button "Acceptera cookies" at bounding box center [736, 477] width 156 height 40
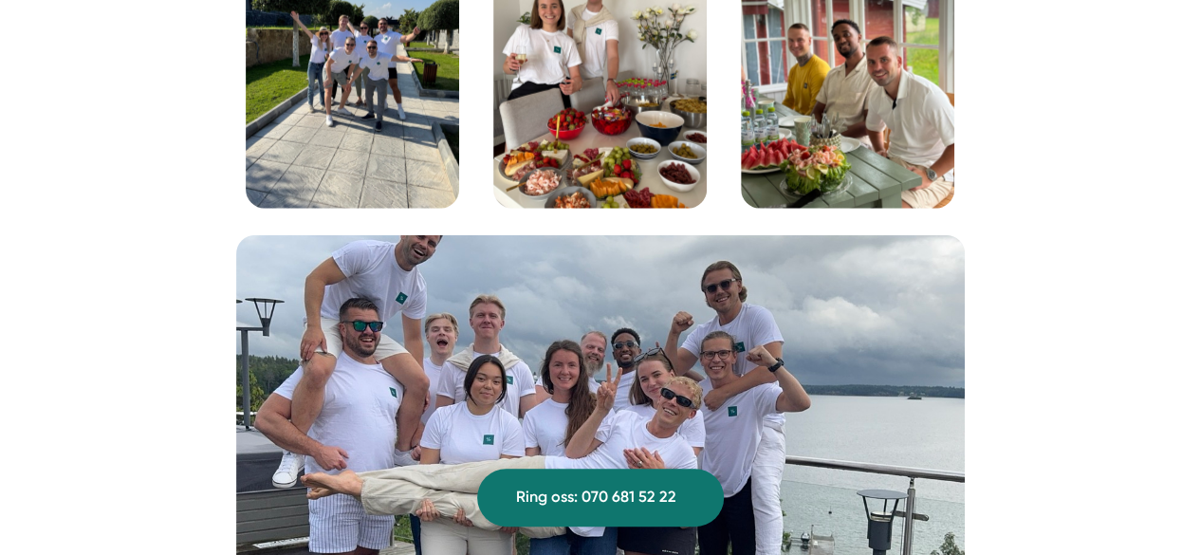
scroll to position [2164, 0]
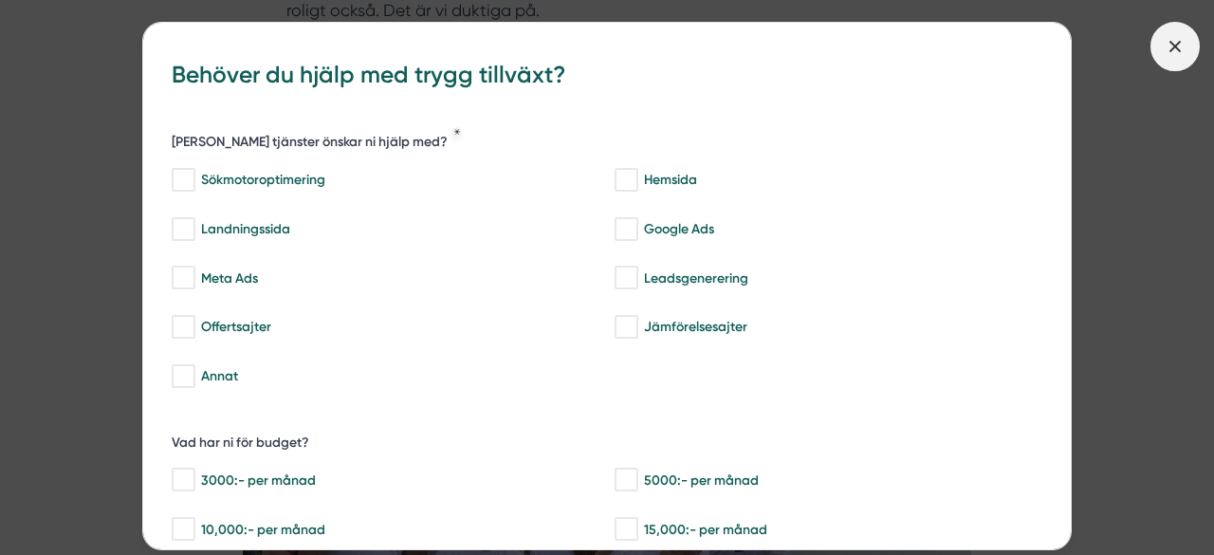
click at [1172, 37] on icon at bounding box center [1175, 46] width 21 height 21
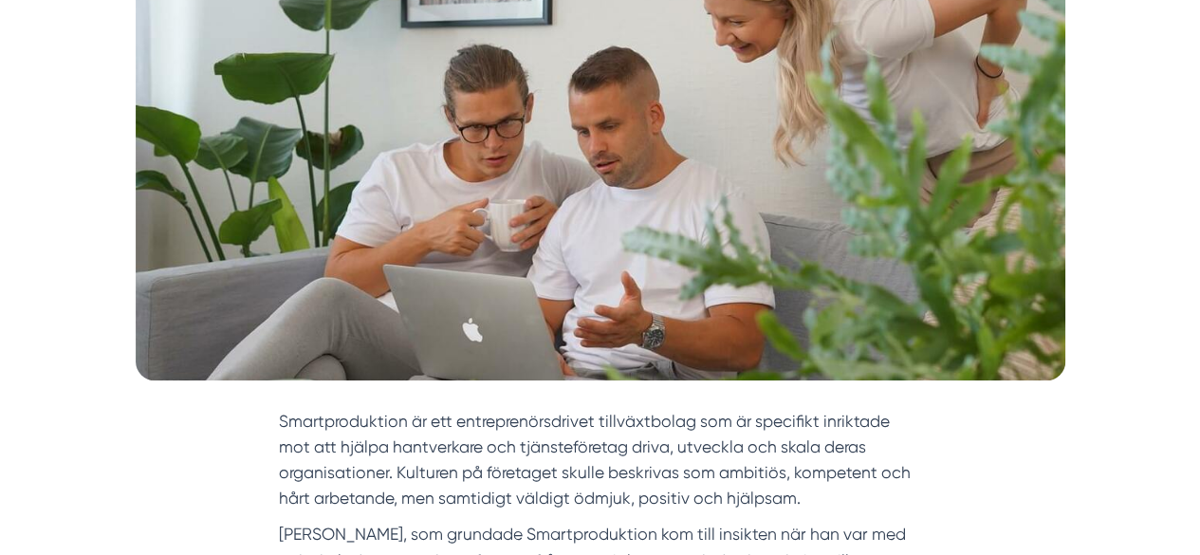
scroll to position [0, 0]
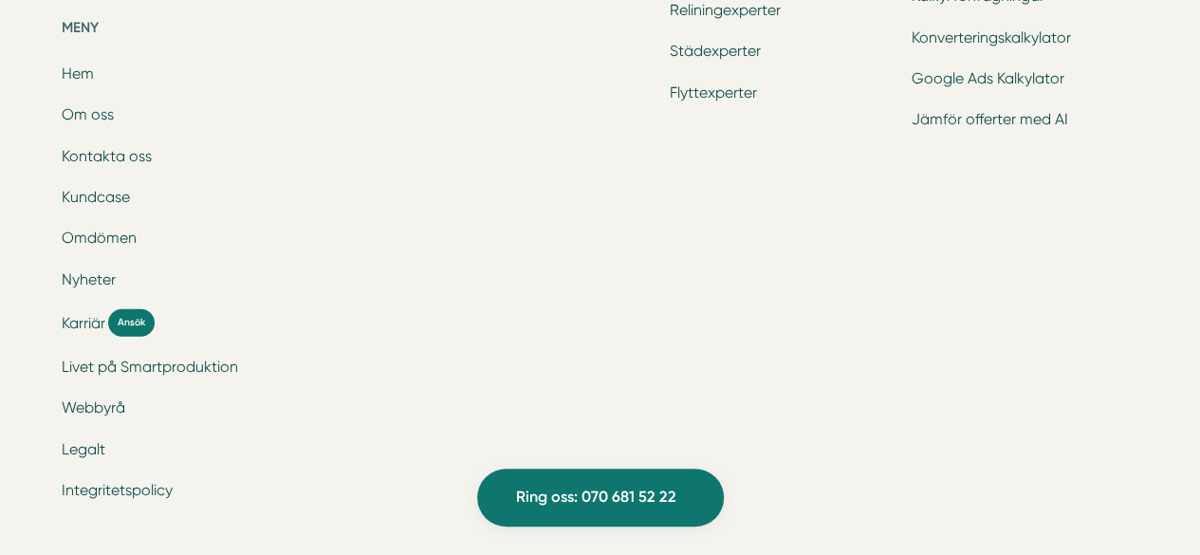
scroll to position [6312, 0]
click at [144, 156] on link "Kontakta oss" at bounding box center [107, 157] width 90 height 18
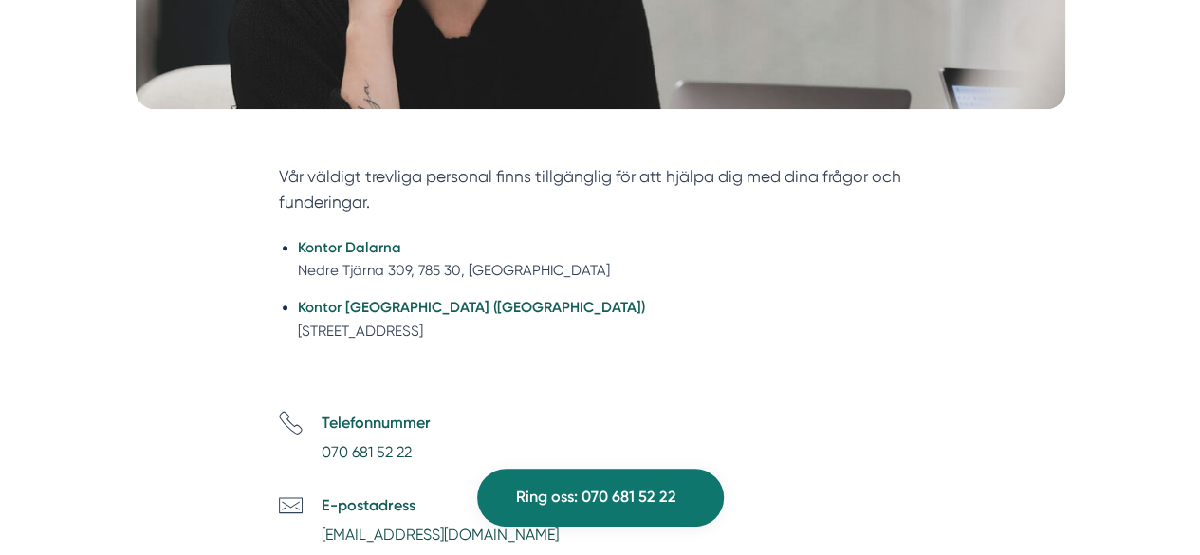
scroll to position [597, 0]
drag, startPoint x: 427, startPoint y: 326, endPoint x: 301, endPoint y: 323, distance: 126.2
click at [301, 323] on li "Kontor Stockholm (NYHET) Tellusborgsvägen 67, 126 29, Hägersten" at bounding box center [609, 318] width 623 height 46
copy li "Tellusborgsvägen 67"
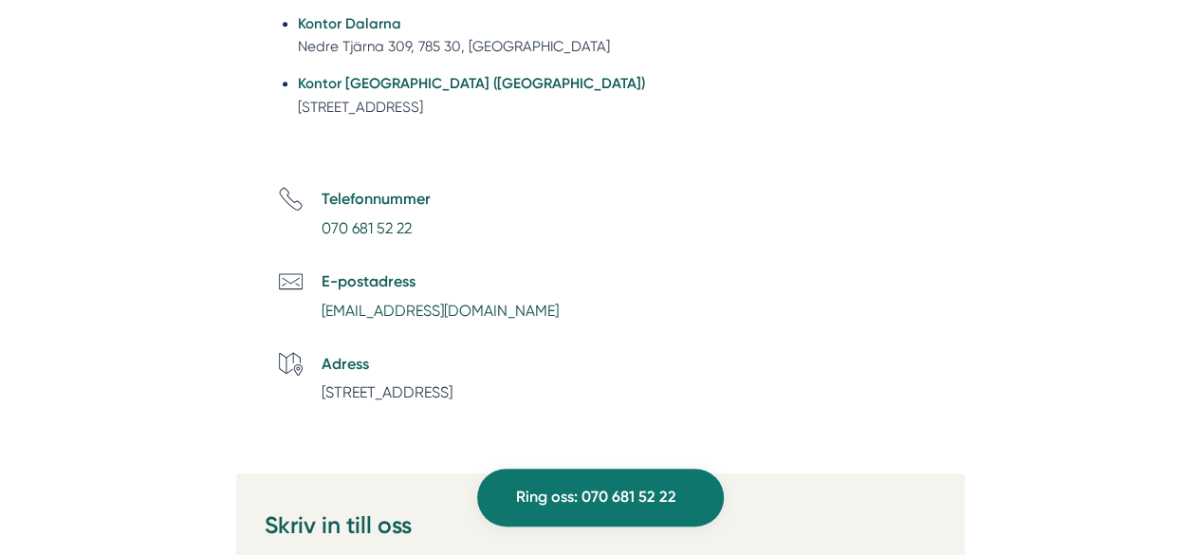
scroll to position [855, 0]
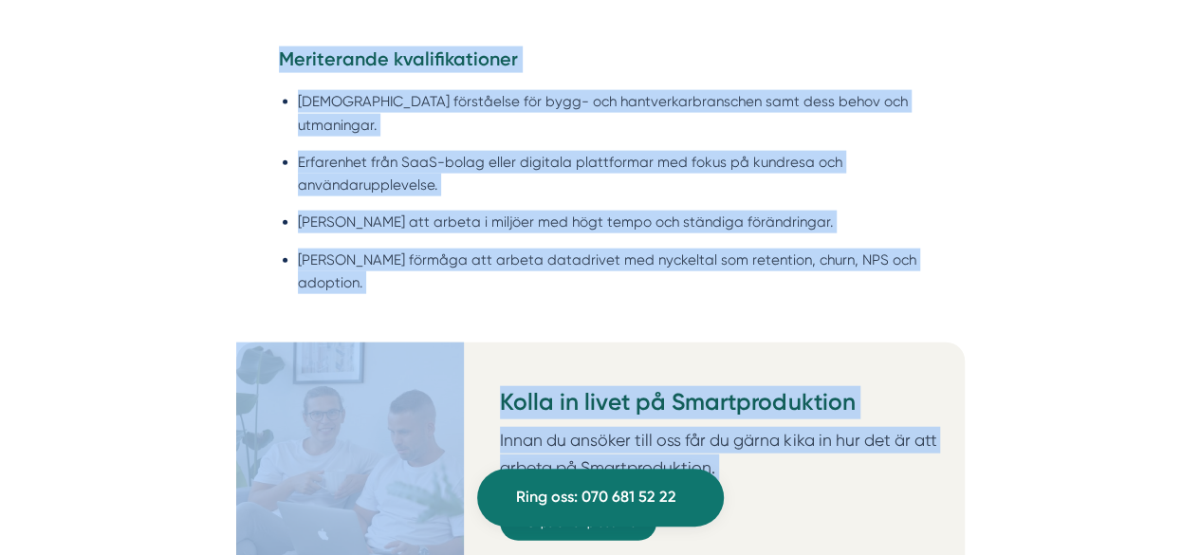
scroll to position [2255, 0]
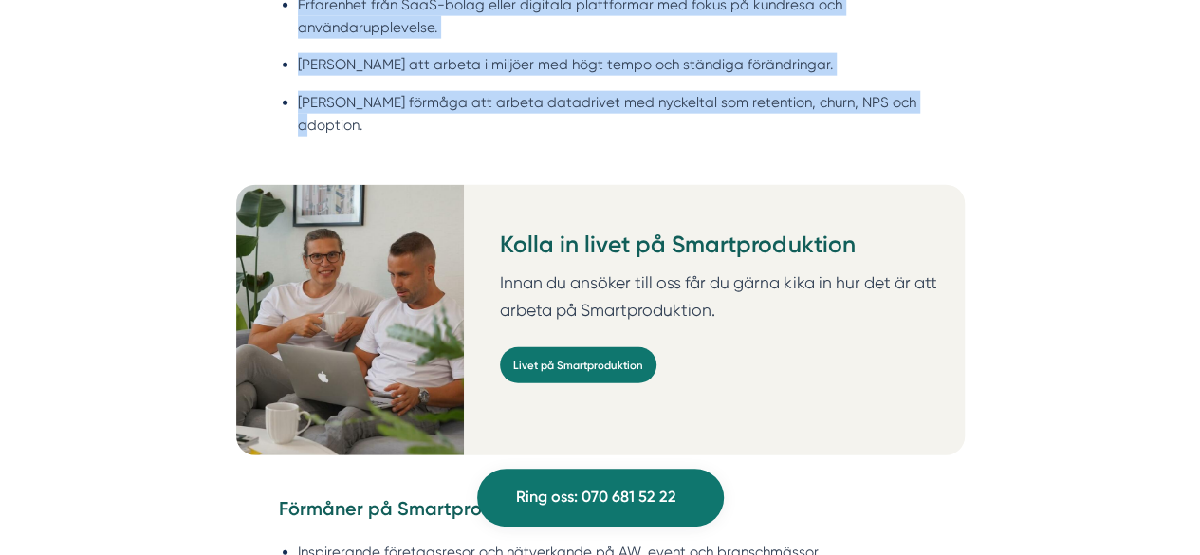
drag, startPoint x: 283, startPoint y: 126, endPoint x: 941, endPoint y: 101, distance: 658.6
copy div "Om Smartproduktion Vi på Smartproduktion hjälper bygg- och tjänsteföretag att s…"
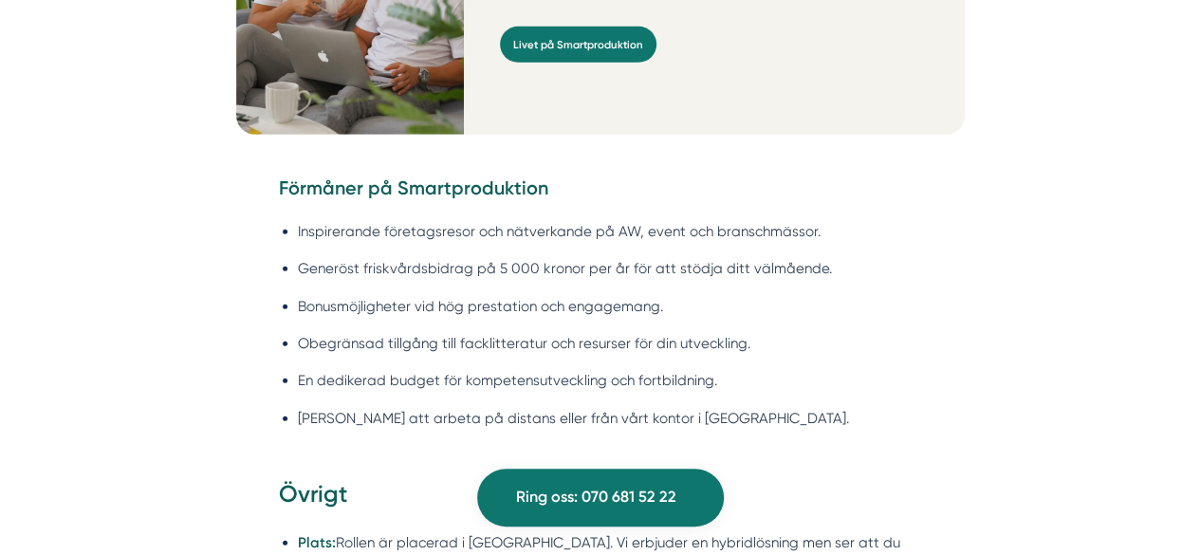
scroll to position [2642, 0]
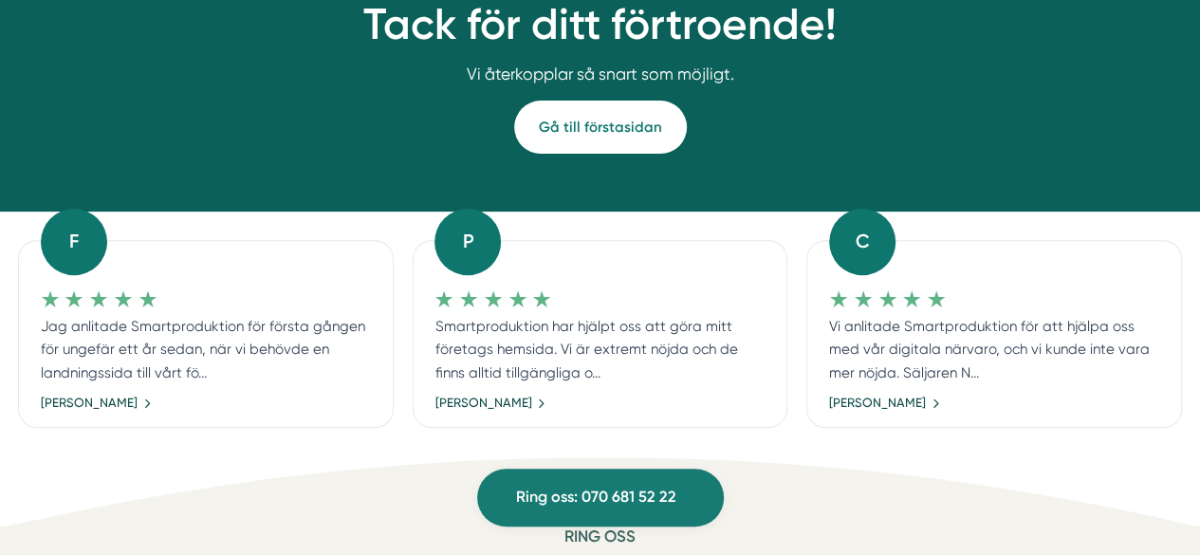
scroll to position [173, 0]
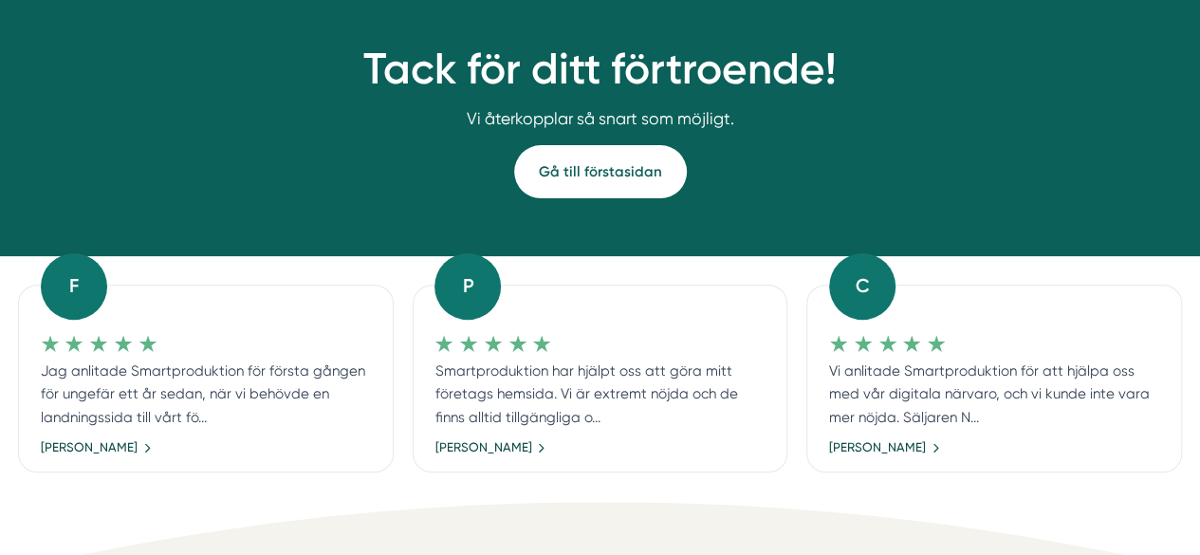
click at [577, 172] on link "Gå till förstasidan" at bounding box center [600, 171] width 173 height 53
